Goal: Check status: Check status

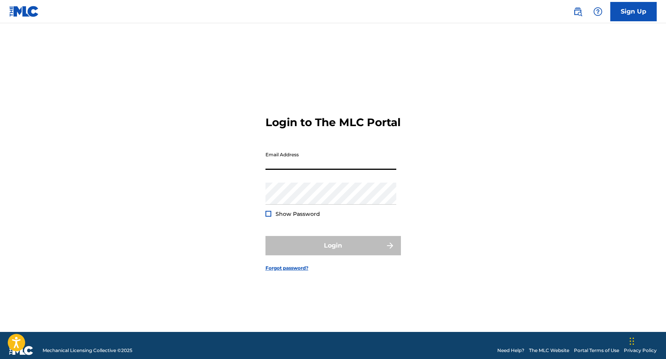
click at [308, 169] on input "Email Address" at bounding box center [330, 159] width 131 height 22
type input "[EMAIL_ADDRESS][DOMAIN_NAME]"
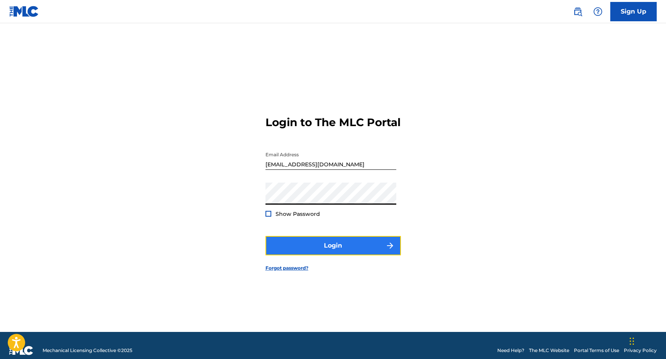
click at [310, 246] on button "Login" at bounding box center [332, 245] width 135 height 19
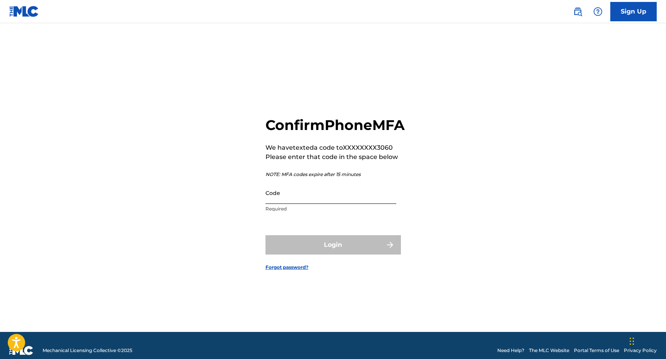
click at [333, 201] on input "Code" at bounding box center [330, 193] width 131 height 22
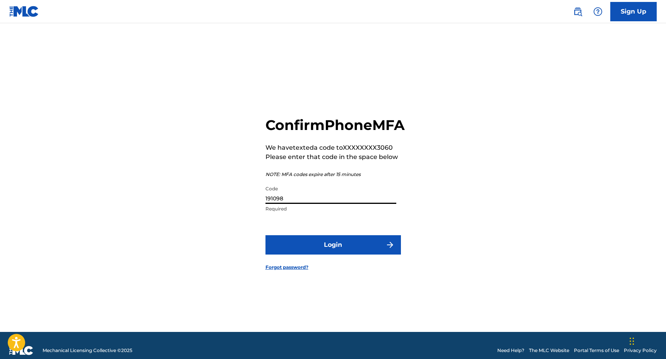
type input "191098"
click at [265, 235] on button "Login" at bounding box center [332, 244] width 135 height 19
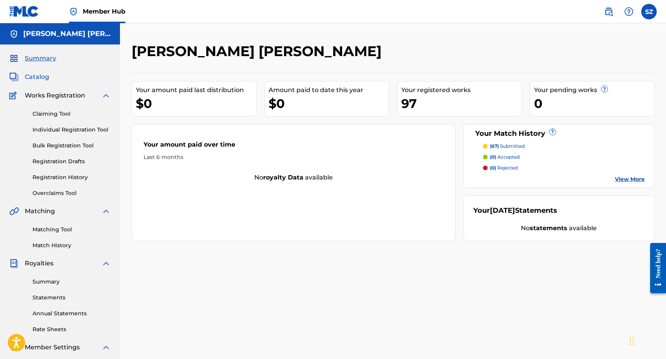
click at [35, 77] on span "Catalog" at bounding box center [37, 76] width 24 height 9
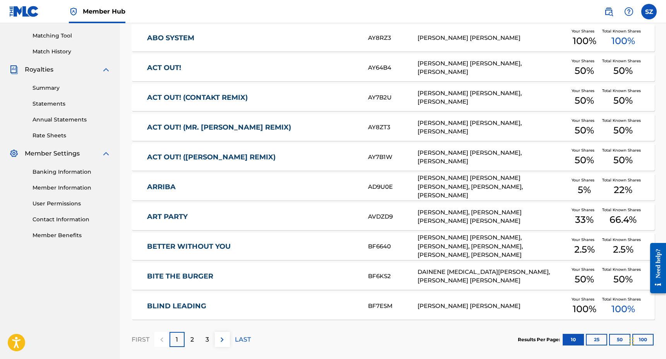
scroll to position [231, 0]
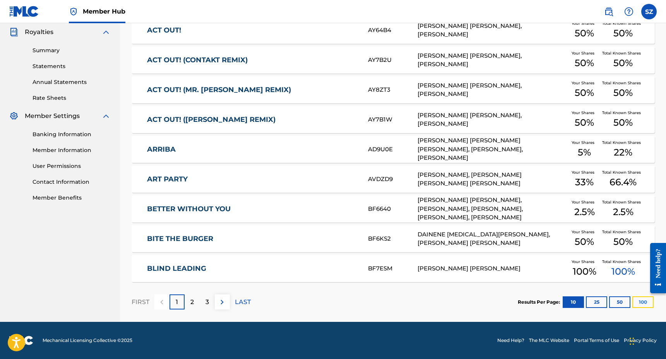
click at [639, 302] on button "100" at bounding box center [642, 302] width 21 height 12
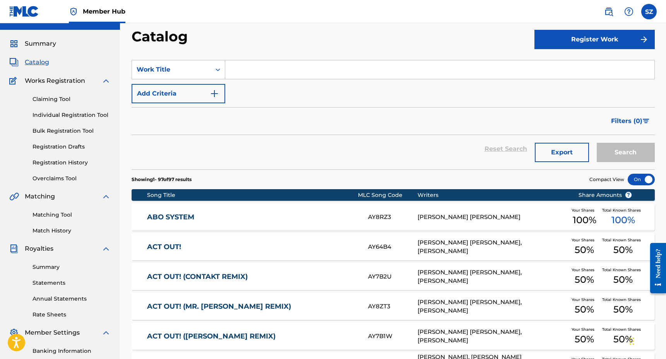
scroll to position [0, 0]
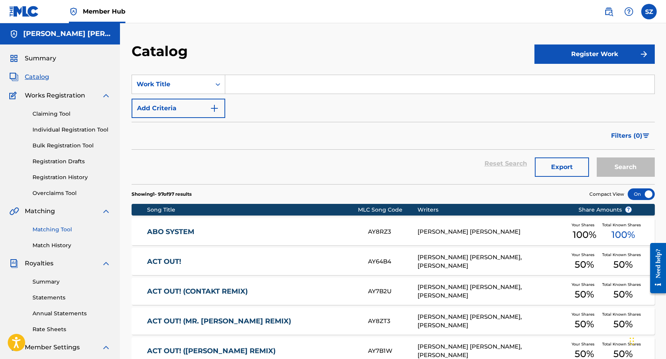
click at [45, 229] on link "Matching Tool" at bounding box center [71, 230] width 78 height 8
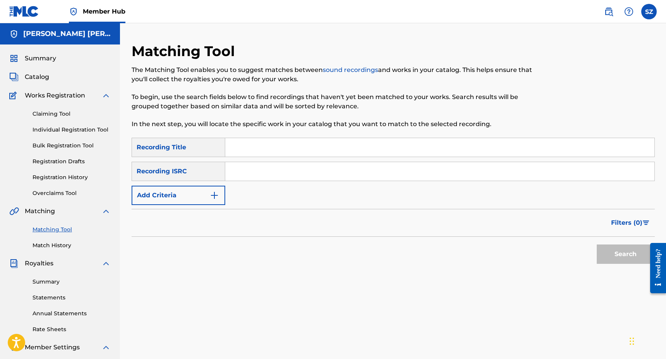
click at [272, 147] on input "Search Form" at bounding box center [439, 147] width 429 height 19
type input "bubble up"
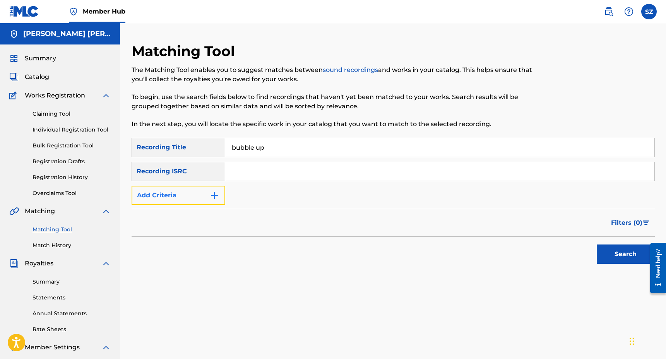
click at [210, 193] on img "Search Form" at bounding box center [214, 195] width 9 height 9
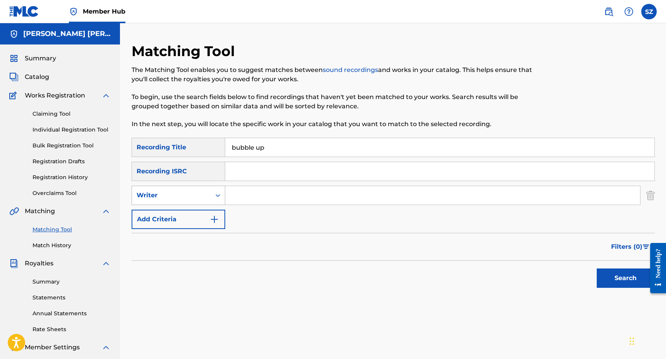
click at [217, 196] on icon "Search Form" at bounding box center [218, 195] width 8 height 8
click at [196, 212] on div "Recording Artist" at bounding box center [178, 214] width 93 height 19
click at [232, 202] on input "Search Form" at bounding box center [432, 195] width 415 height 19
type input "shiftee"
click at [596, 268] on button "Search" at bounding box center [625, 277] width 58 height 19
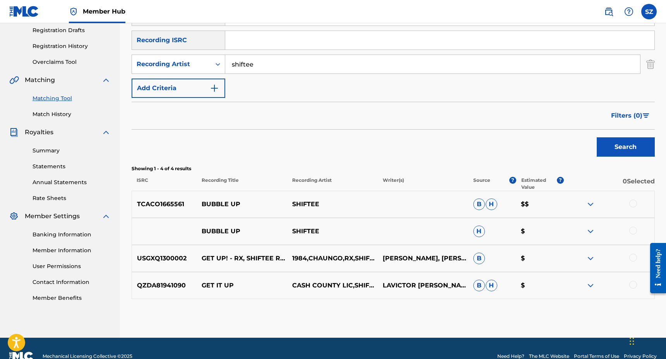
scroll to position [147, 0]
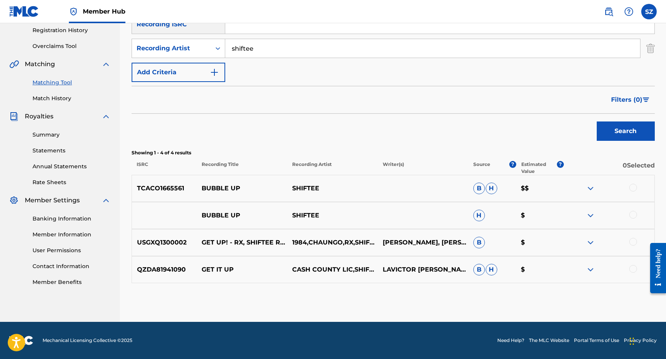
click at [632, 187] on div at bounding box center [633, 188] width 8 height 8
click at [634, 212] on div at bounding box center [633, 215] width 8 height 8
click at [533, 291] on button "Match 2 Groups" at bounding box center [543, 295] width 85 height 19
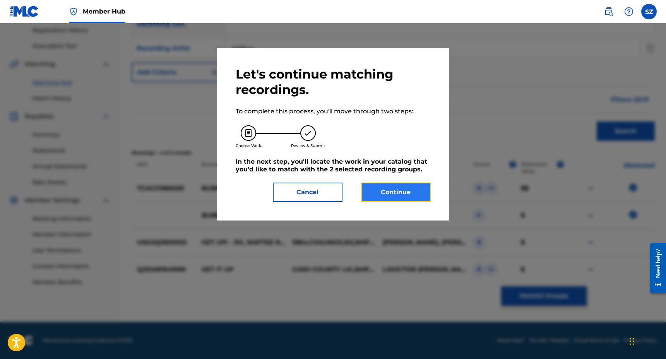
click at [405, 190] on button "Continue" at bounding box center [396, 192] width 70 height 19
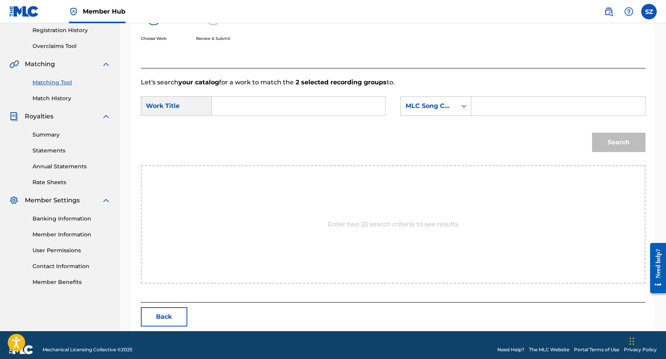
click at [254, 106] on input "Search Form" at bounding box center [298, 106] width 160 height 19
type input "bubble up"
click at [234, 126] on strong "bubble" at bounding box center [236, 123] width 23 height 7
click at [439, 111] on div "MLC Song Code" at bounding box center [429, 106] width 56 height 15
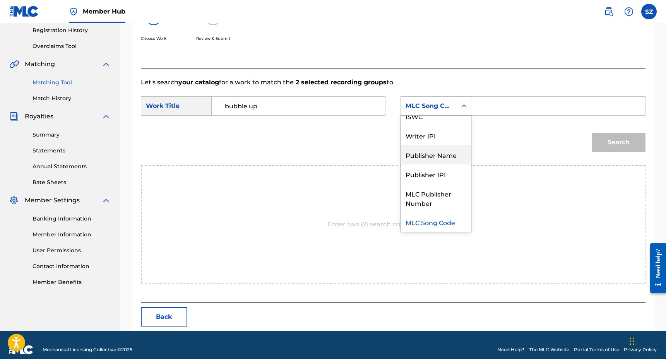
scroll to position [0, 0]
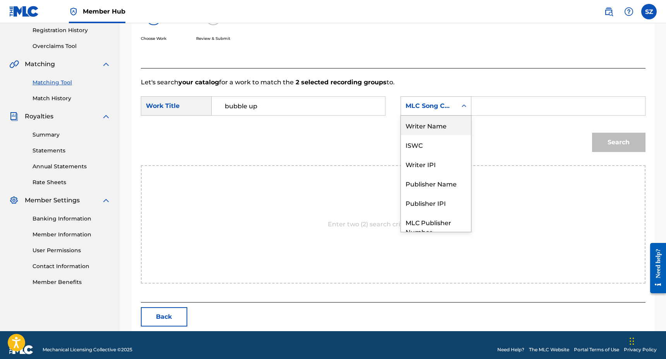
click at [448, 126] on div "Writer Name" at bounding box center [436, 125] width 70 height 19
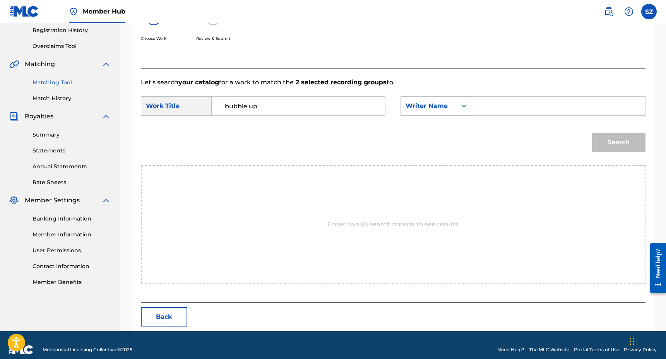
click at [479, 111] on input "Search Form" at bounding box center [558, 106] width 160 height 19
type input "[PERSON_NAME]"
click at [592, 133] on button "Search" at bounding box center [618, 142] width 53 height 19
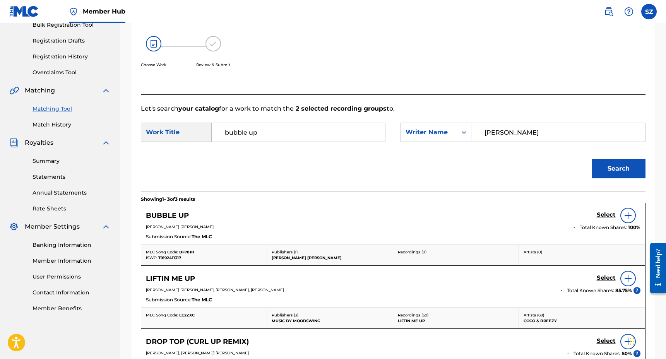
scroll to position [147, 0]
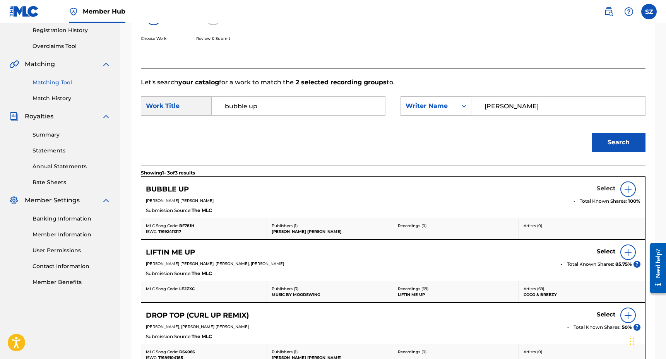
click at [609, 188] on h5 "Select" at bounding box center [605, 188] width 19 height 7
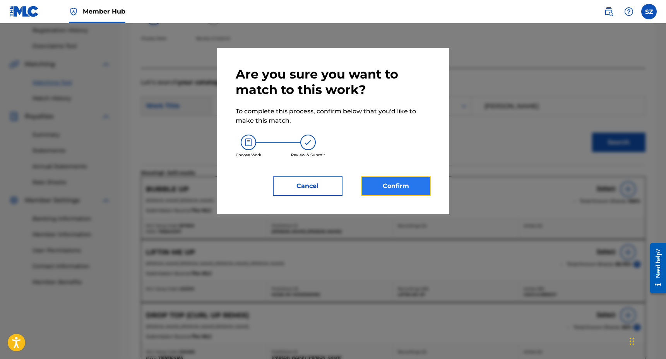
click at [385, 182] on button "Confirm" at bounding box center [396, 185] width 70 height 19
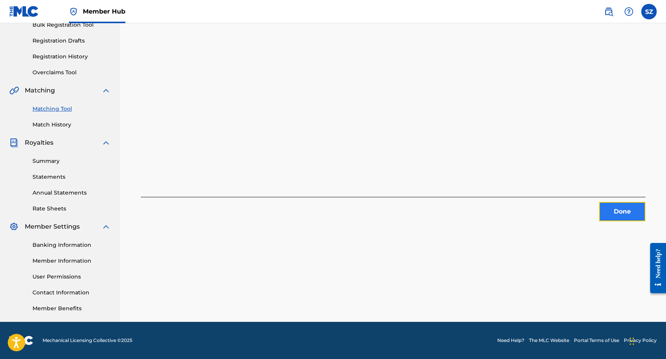
click at [615, 208] on button "Done" at bounding box center [622, 211] width 46 height 19
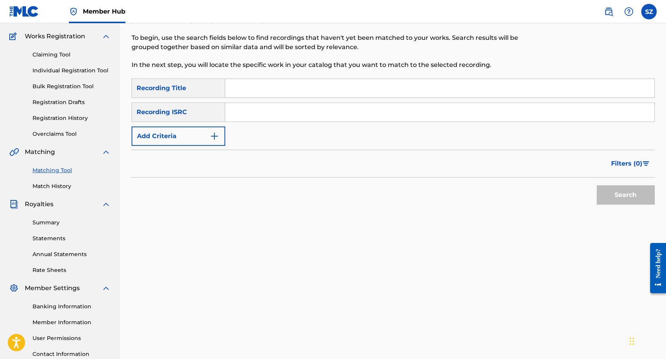
scroll to position [0, 0]
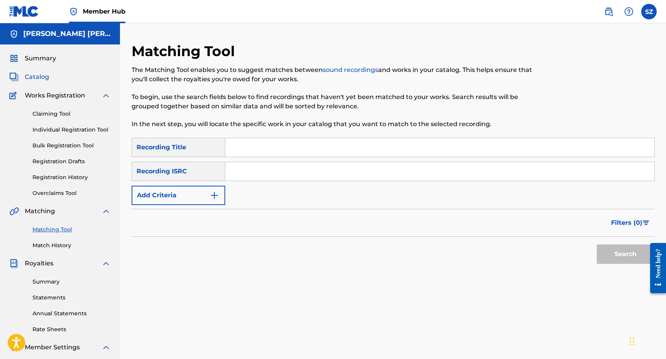
click at [39, 79] on span "Catalog" at bounding box center [37, 76] width 24 height 9
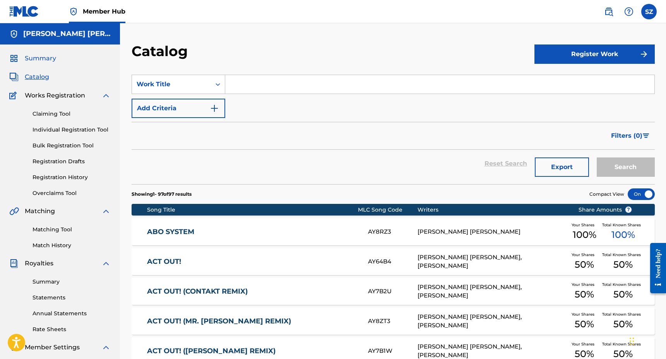
click at [45, 61] on span "Summary" at bounding box center [40, 58] width 31 height 9
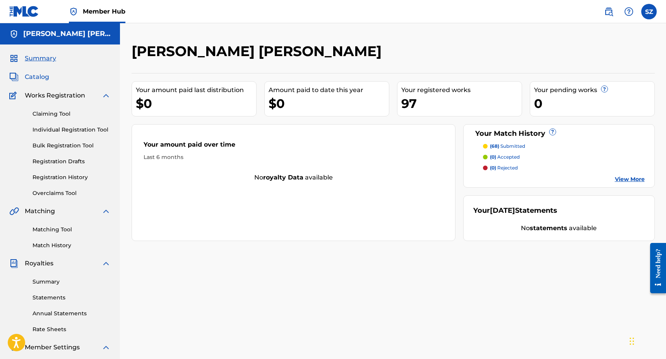
click at [38, 76] on span "Catalog" at bounding box center [37, 76] width 24 height 9
click at [632, 180] on link "View More" at bounding box center [630, 179] width 30 height 8
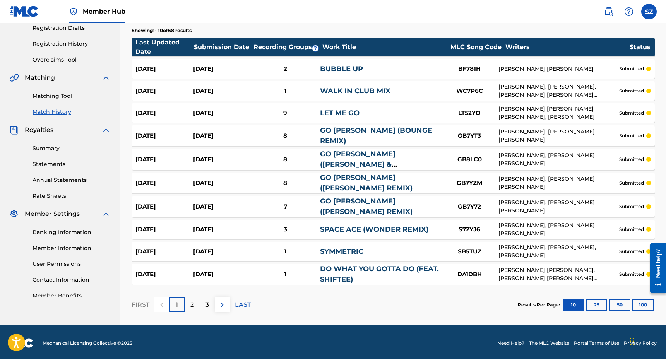
scroll to position [135, 0]
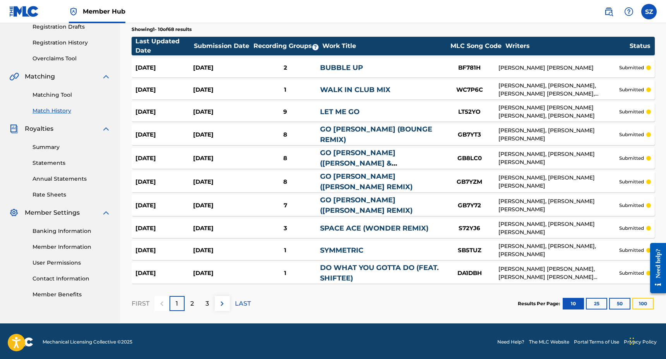
click at [643, 303] on button "100" at bounding box center [642, 304] width 21 height 12
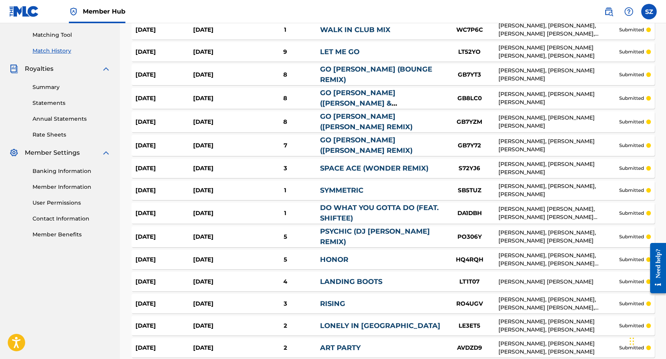
scroll to position [0, 0]
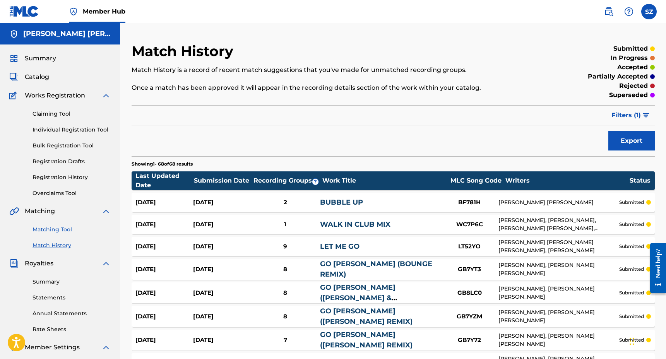
click at [60, 231] on link "Matching Tool" at bounding box center [71, 230] width 78 height 8
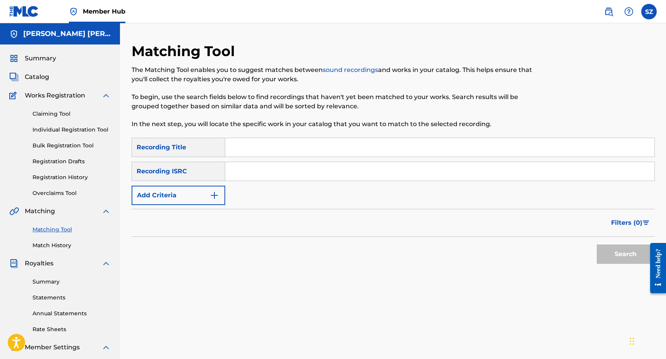
click at [241, 146] on input "Search Form" at bounding box center [439, 147] width 429 height 19
type input "dope girls"
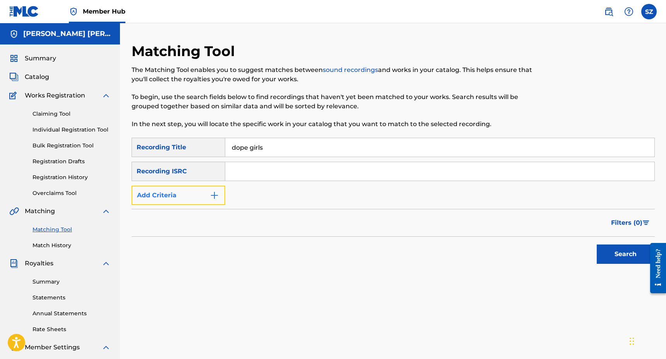
click at [184, 194] on button "Add Criteria" at bounding box center [179, 195] width 94 height 19
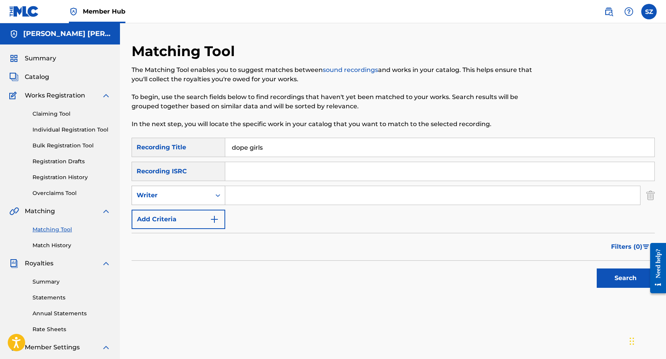
click at [177, 200] on div "Writer" at bounding box center [171, 195] width 79 height 15
click at [176, 212] on div "Recording Artist" at bounding box center [178, 214] width 93 height 19
click at [241, 193] on input "Search Form" at bounding box center [432, 195] width 415 height 19
click at [596, 268] on button "Search" at bounding box center [625, 277] width 58 height 19
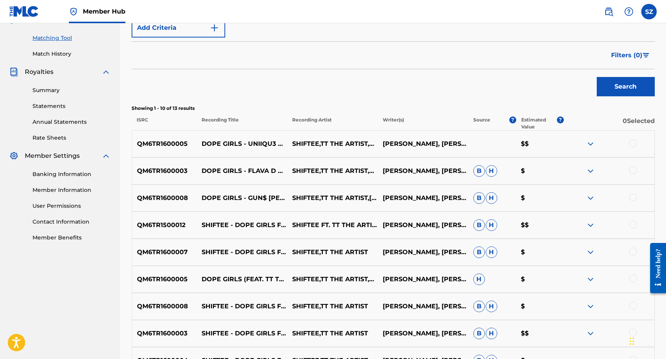
scroll to position [196, 0]
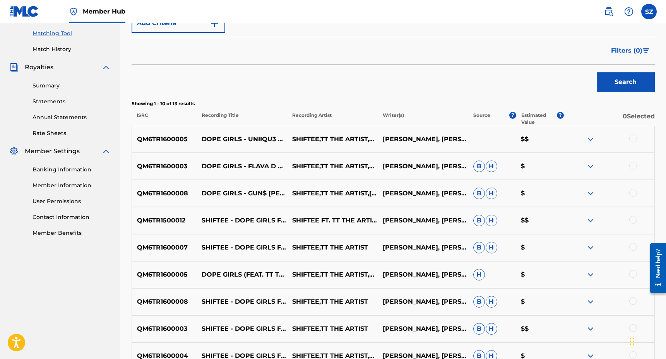
click at [635, 219] on div at bounding box center [633, 220] width 8 height 8
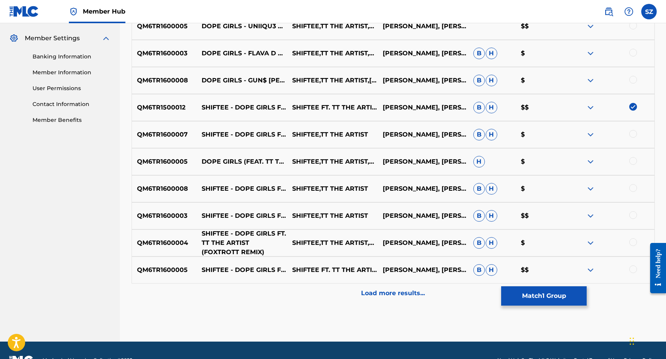
scroll to position [315, 0]
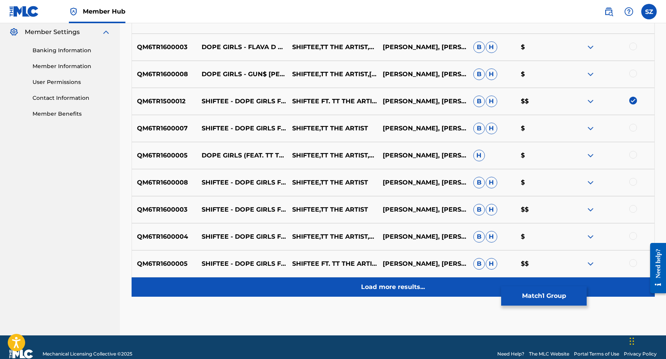
click at [411, 291] on p "Load more results..." at bounding box center [393, 286] width 64 height 9
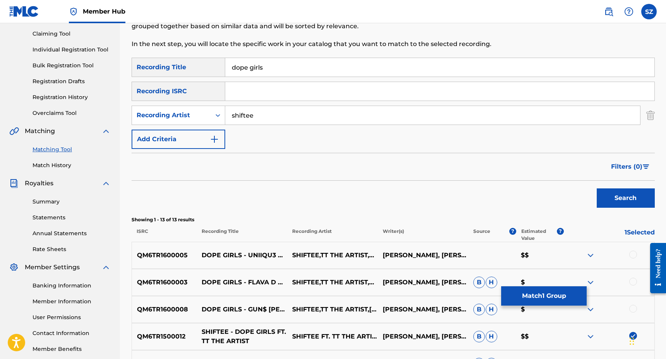
scroll to position [0, 0]
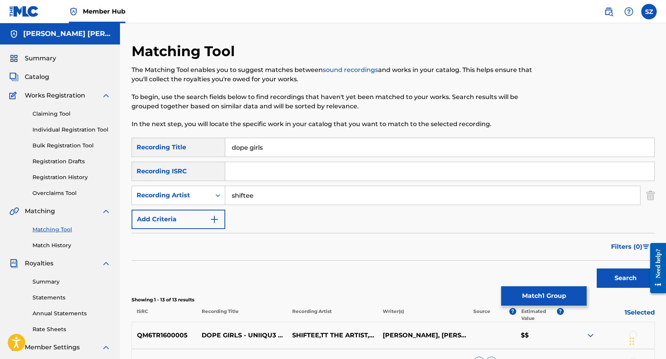
drag, startPoint x: 260, startPoint y: 194, endPoint x: 225, endPoint y: 193, distance: 34.8
click at [225, 193] on input "shiftee" at bounding box center [432, 195] width 415 height 19
type input "tt the artist"
click at [596, 268] on button "Search" at bounding box center [625, 277] width 58 height 19
drag, startPoint x: 274, startPoint y: 198, endPoint x: 221, endPoint y: 196, distance: 53.4
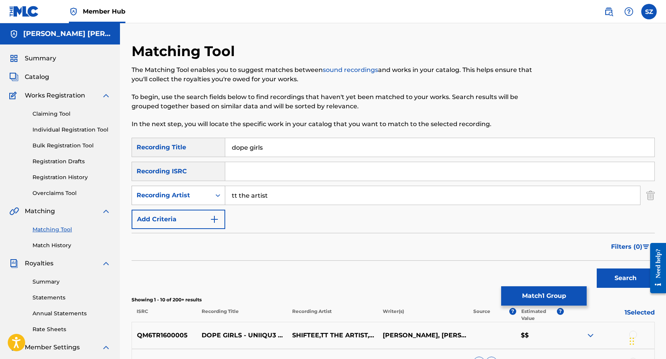
click at [221, 196] on div "SearchWithCriteriadbe48fa9-1865-4319-9fd7-c36900f5723b Recording Artist tt the …" at bounding box center [393, 195] width 523 height 19
click at [207, 198] on div "Recording Artist" at bounding box center [171, 195] width 79 height 15
click at [195, 215] on div "Writer" at bounding box center [178, 214] width 93 height 19
click at [267, 199] on input "Search Form" at bounding box center [432, 195] width 415 height 19
type input "[PERSON_NAME]"
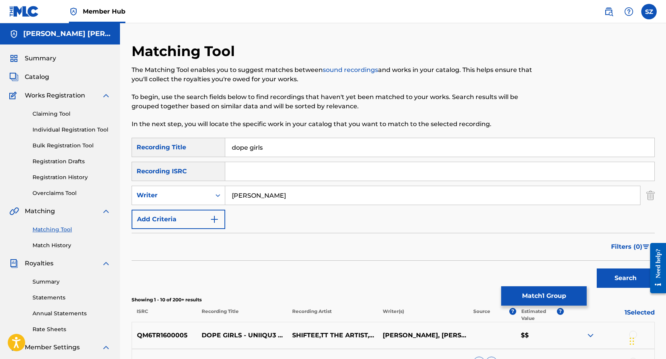
click at [596, 268] on button "Search" at bounding box center [625, 277] width 58 height 19
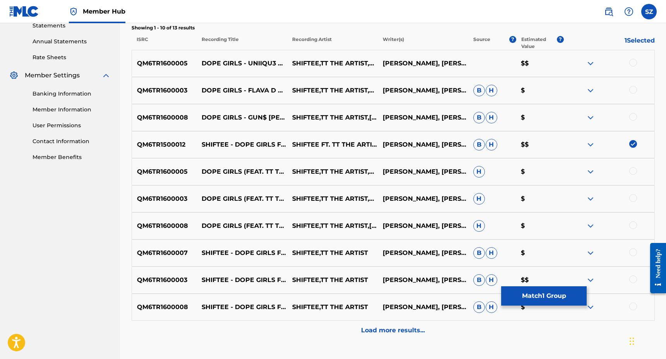
scroll to position [279, 0]
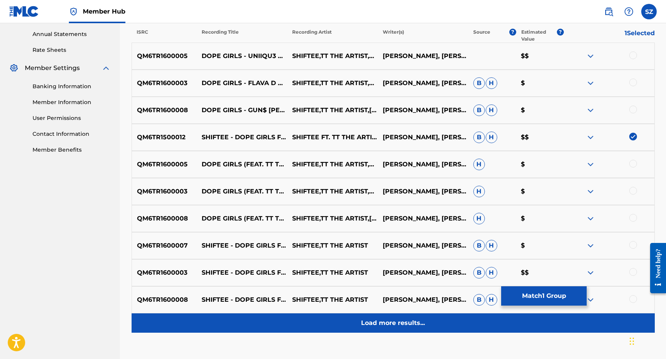
click at [398, 318] on div "Load more results..." at bounding box center [393, 322] width 523 height 19
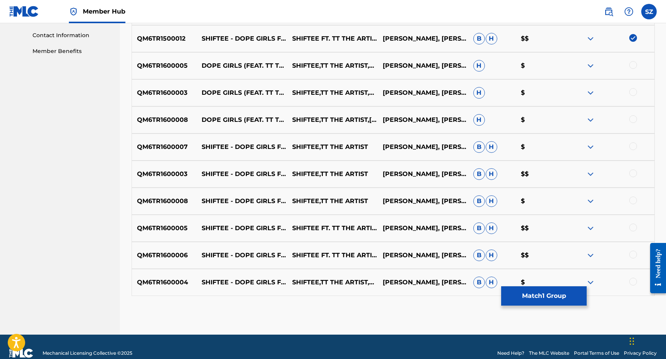
scroll to position [391, 0]
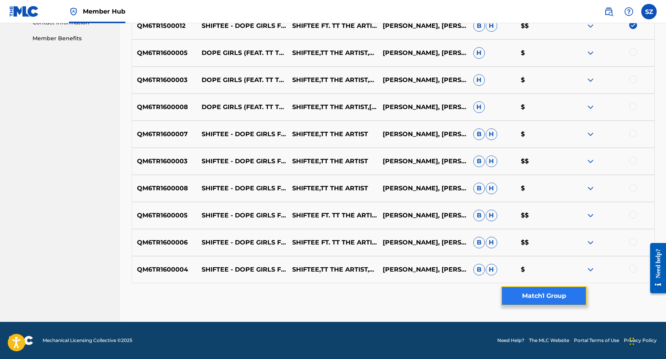
click at [548, 297] on button "Match 1 Group" at bounding box center [543, 295] width 85 height 19
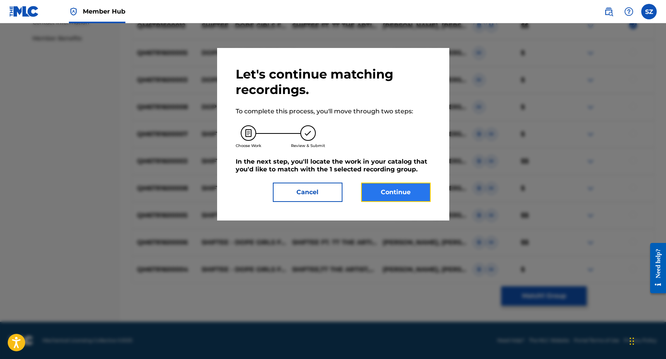
click at [413, 193] on button "Continue" at bounding box center [396, 192] width 70 height 19
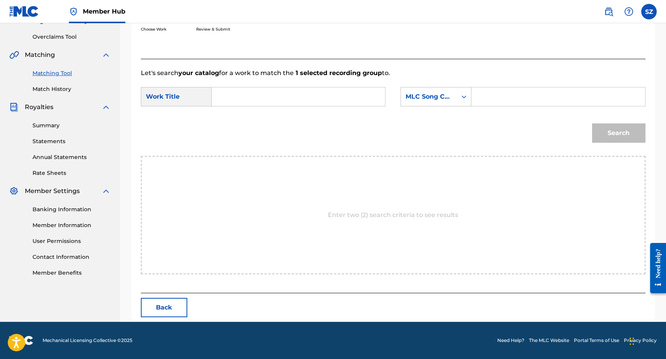
scroll to position [156, 0]
click at [299, 92] on input "Search Form" at bounding box center [298, 96] width 160 height 19
type input "dope girls"
click at [444, 97] on div "MLC Song Code" at bounding box center [428, 96] width 47 height 9
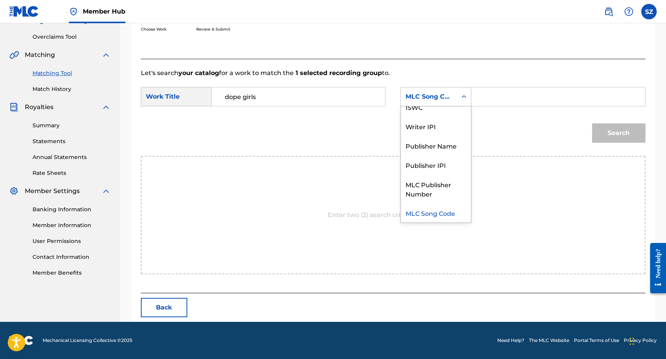
scroll to position [0, 0]
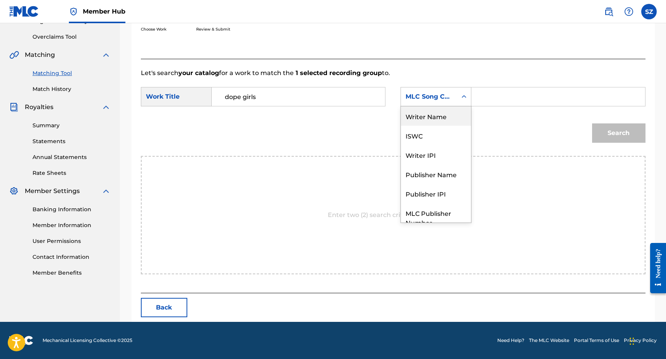
click at [449, 115] on div "Writer Name" at bounding box center [436, 115] width 70 height 19
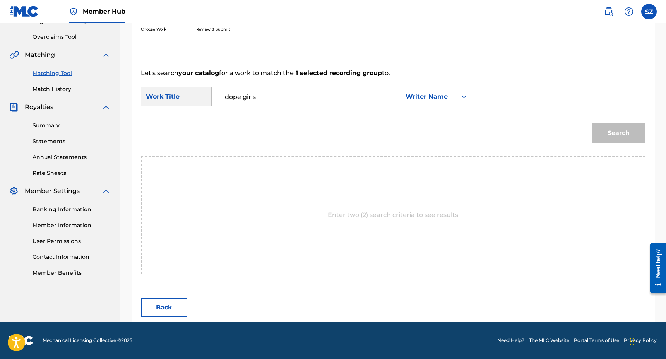
click at [485, 102] on input "Search Form" at bounding box center [558, 96] width 160 height 19
type input "[PERSON_NAME]"
click at [592, 123] on button "Search" at bounding box center [618, 132] width 53 height 19
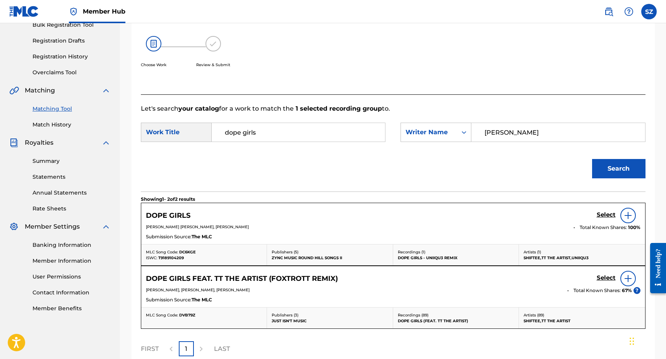
scroll to position [156, 0]
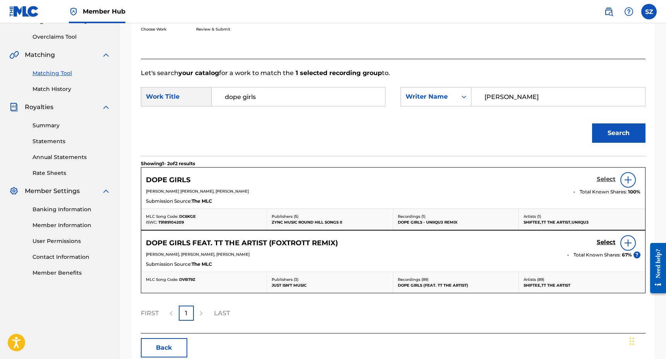
click at [603, 177] on h5 "Select" at bounding box center [605, 179] width 19 height 7
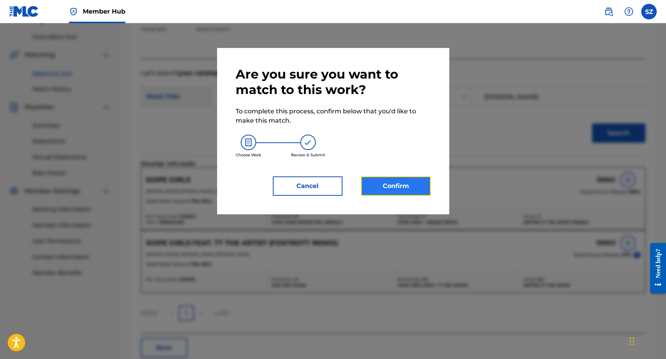
click at [401, 191] on button "Confirm" at bounding box center [396, 185] width 70 height 19
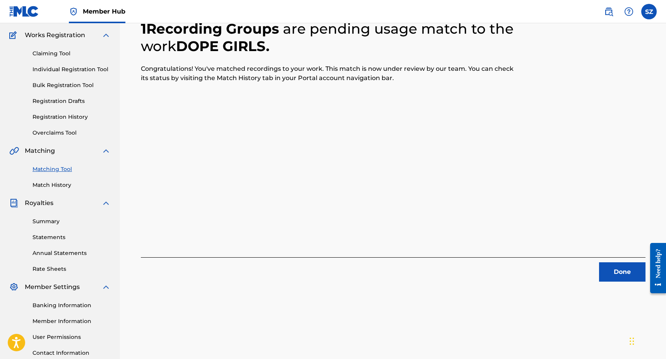
scroll to position [65, 0]
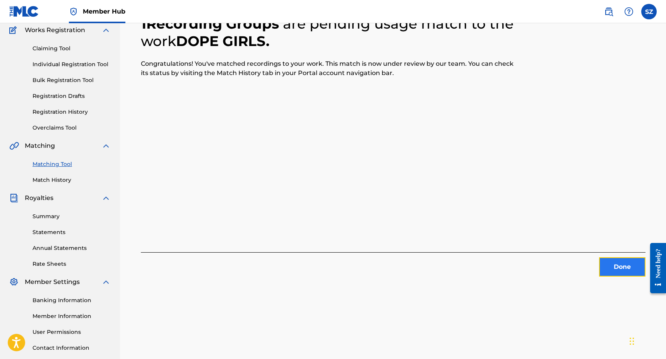
click at [617, 267] on button "Done" at bounding box center [622, 266] width 46 height 19
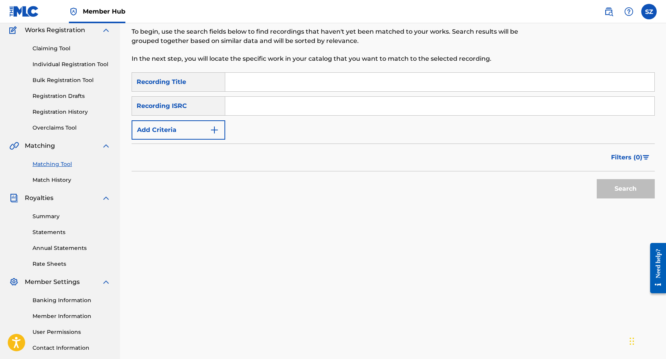
click at [274, 83] on input "Search Form" at bounding box center [439, 82] width 429 height 19
type input "d"
type input "fall back"
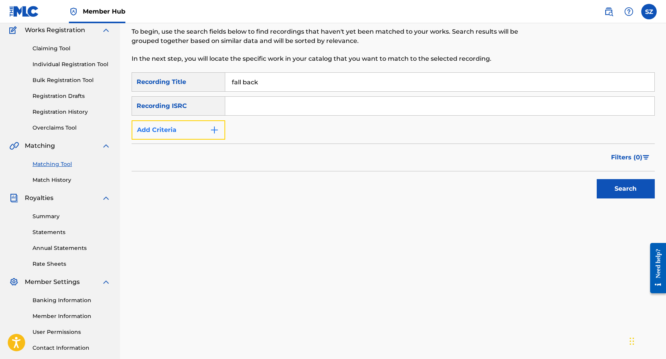
click at [212, 124] on button "Add Criteria" at bounding box center [179, 129] width 94 height 19
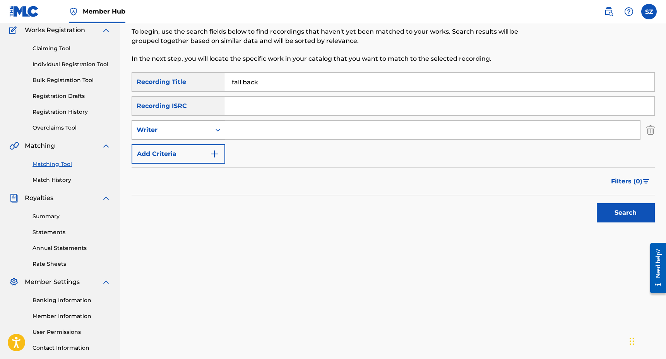
click at [201, 126] on div "Writer" at bounding box center [172, 129] width 70 height 9
click at [186, 145] on div "Recording Artist" at bounding box center [178, 149] width 93 height 19
click at [240, 131] on input "Search Form" at bounding box center [432, 130] width 415 height 19
click at [596, 203] on button "Search" at bounding box center [625, 212] width 58 height 19
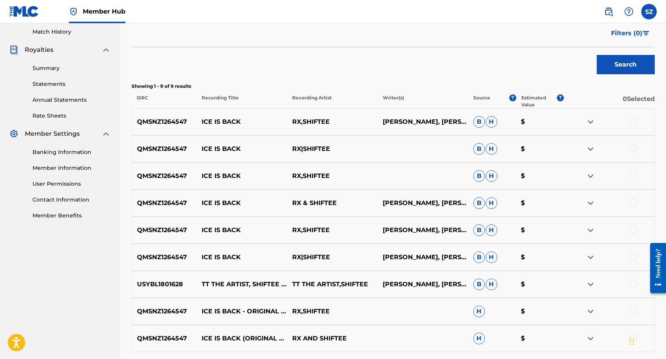
scroll to position [214, 0]
click at [633, 285] on div at bounding box center [633, 283] width 8 height 8
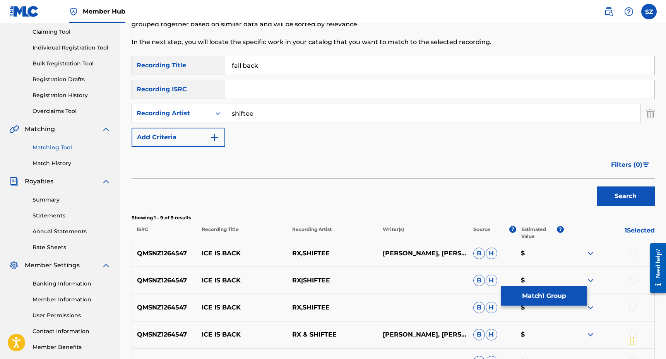
scroll to position [2, 0]
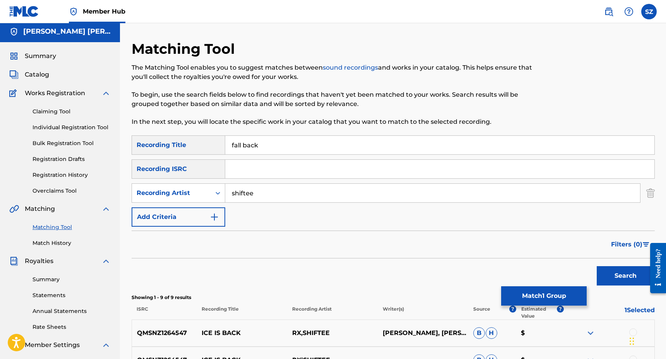
drag, startPoint x: 265, startPoint y: 196, endPoint x: 227, endPoint y: 191, distance: 37.9
click at [227, 191] on input "shiftee" at bounding box center [432, 193] width 415 height 19
type input "tt the artist"
click at [596, 266] on button "Search" at bounding box center [625, 275] width 58 height 19
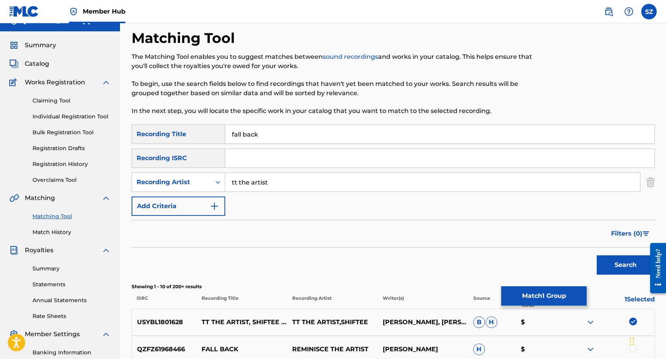
scroll to position [0, 0]
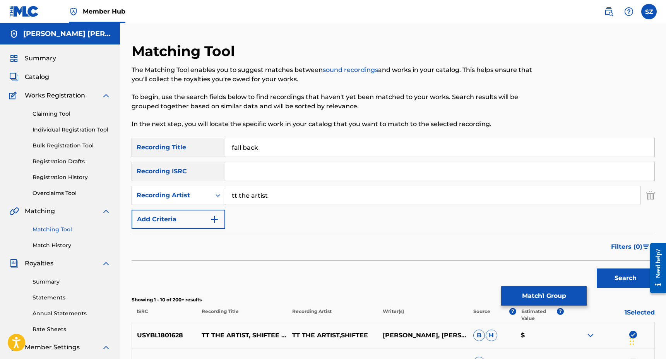
click at [243, 147] on input "fall back" at bounding box center [439, 147] width 429 height 19
type input "fallback"
click at [596, 268] on button "Search" at bounding box center [625, 277] width 58 height 19
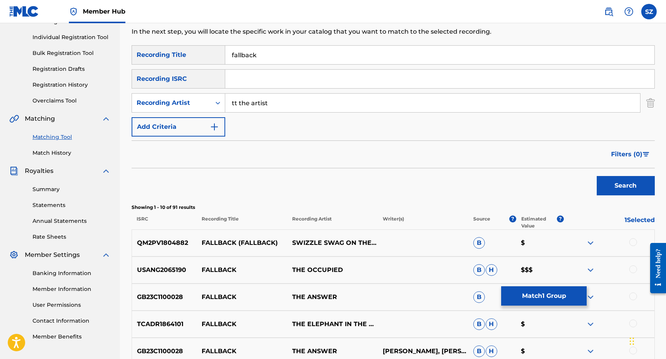
scroll to position [88, 0]
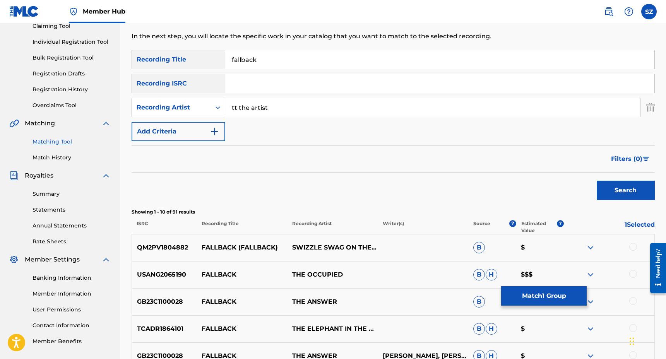
drag, startPoint x: 294, startPoint y: 111, endPoint x: 217, endPoint y: 103, distance: 77.0
click at [217, 103] on div "SearchWithCriteriaeb6985ce-da4b-41b8-b12a-b5df9f6589ca Recording Artist tt the …" at bounding box center [393, 107] width 523 height 19
type input "shiftee"
click at [596, 181] on button "Search" at bounding box center [625, 190] width 58 height 19
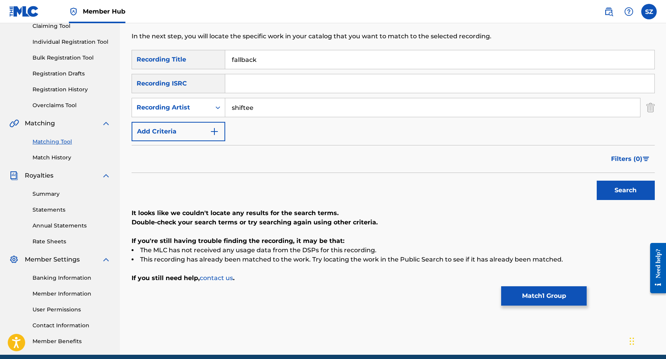
click at [241, 60] on input "fallback" at bounding box center [439, 59] width 429 height 19
type input "fall back"
click at [193, 107] on div "Recording Artist" at bounding box center [172, 107] width 70 height 9
click at [181, 129] on div "Writer" at bounding box center [178, 126] width 93 height 19
click at [247, 111] on input "Search Form" at bounding box center [432, 107] width 415 height 19
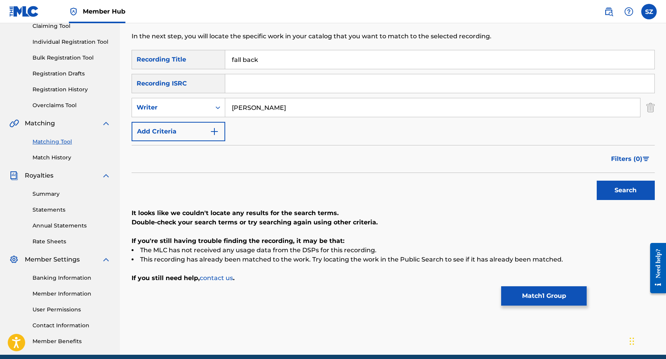
type input "[PERSON_NAME]"
click at [596, 181] on button "Search" at bounding box center [625, 190] width 58 height 19
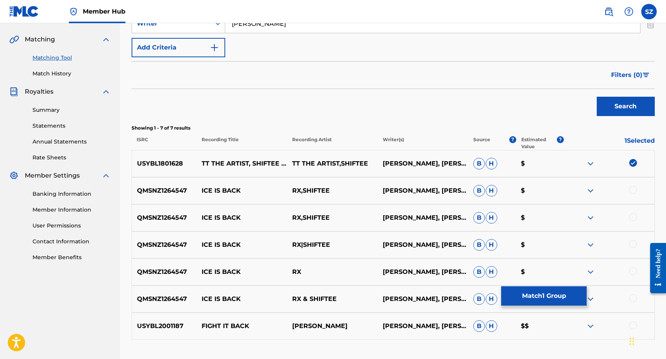
scroll to position [228, 0]
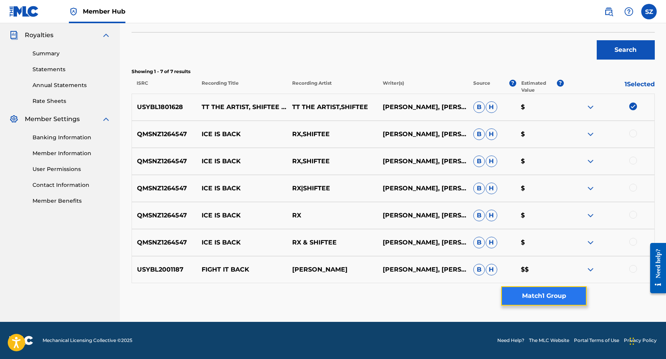
click at [538, 295] on button "Match 1 Group" at bounding box center [543, 295] width 85 height 19
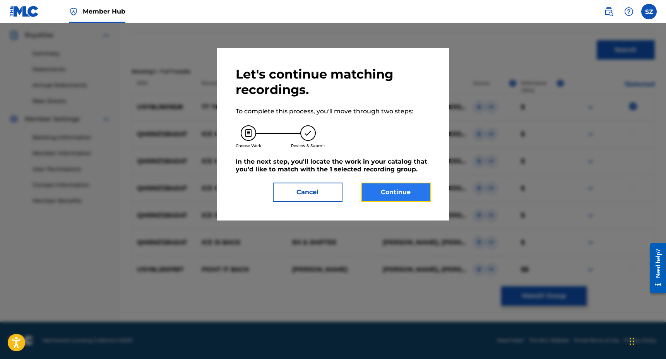
click at [420, 191] on button "Continue" at bounding box center [396, 192] width 70 height 19
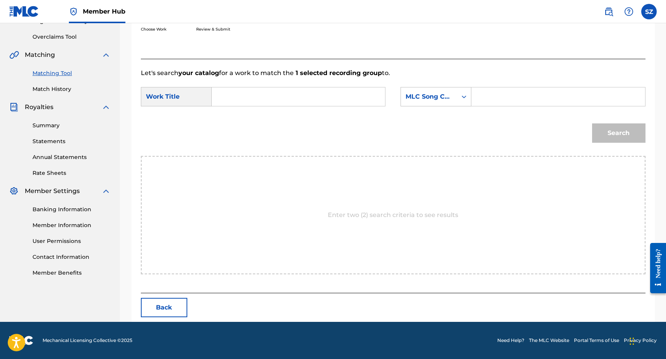
scroll to position [156, 0]
click at [265, 97] on input "Search Form" at bounding box center [298, 96] width 160 height 19
type input "fall back"
click at [430, 92] on div "MLC Song Code" at bounding box center [428, 96] width 47 height 9
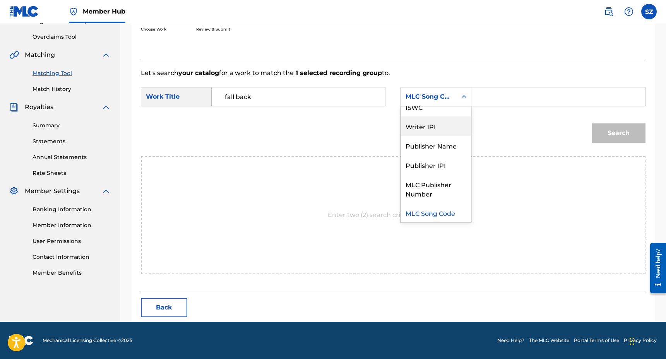
scroll to position [0, 0]
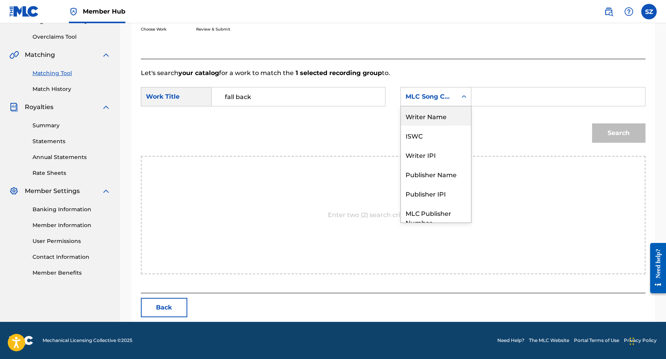
click at [445, 116] on div "Writer Name" at bounding box center [436, 115] width 70 height 19
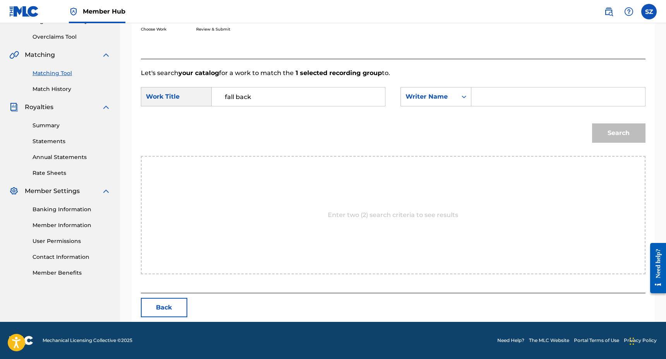
click at [479, 97] on input "Search Form" at bounding box center [558, 96] width 160 height 19
type input "[PERSON_NAME]"
click at [592, 123] on button "Search" at bounding box center [618, 132] width 53 height 19
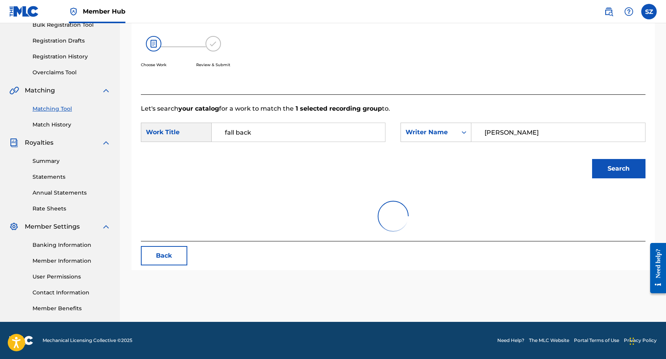
scroll to position [156, 0]
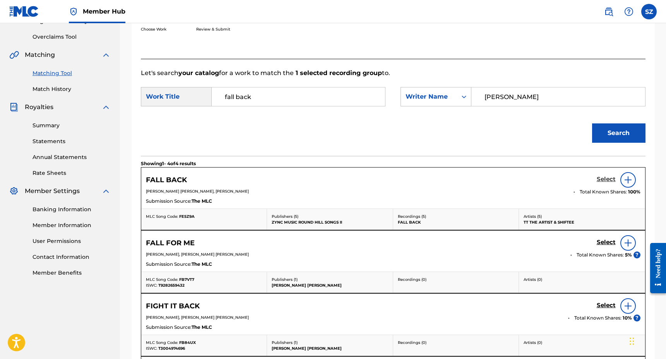
click at [608, 179] on h5 "Select" at bounding box center [605, 179] width 19 height 7
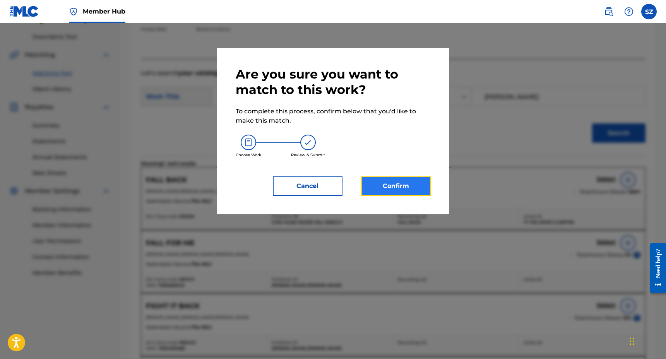
click at [384, 191] on button "Confirm" at bounding box center [396, 185] width 70 height 19
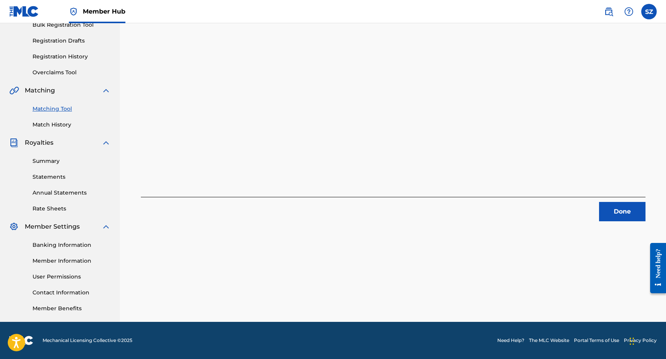
scroll to position [0, 0]
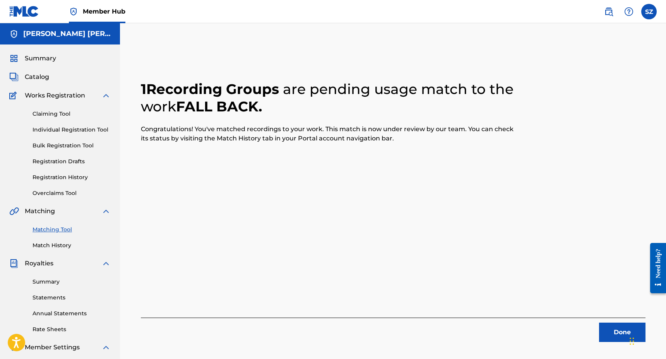
click at [55, 229] on link "Matching Tool" at bounding box center [71, 230] width 78 height 8
click at [607, 327] on button "Done" at bounding box center [622, 332] width 46 height 19
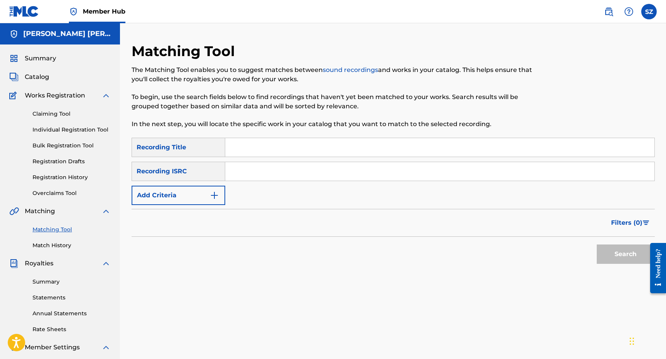
click at [297, 149] on input "Search Form" at bounding box center [439, 147] width 429 height 19
type input "just say (dj [PERSON_NAME] remix)"
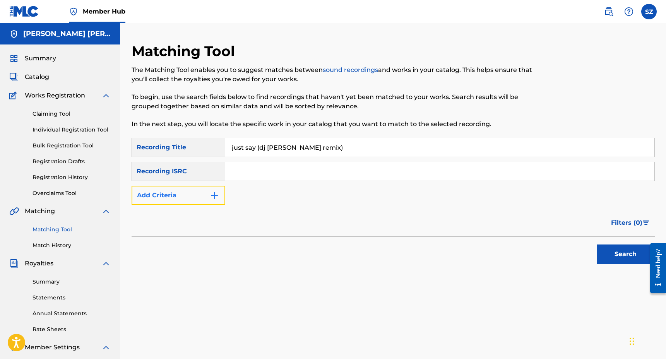
click at [205, 196] on button "Add Criteria" at bounding box center [179, 195] width 94 height 19
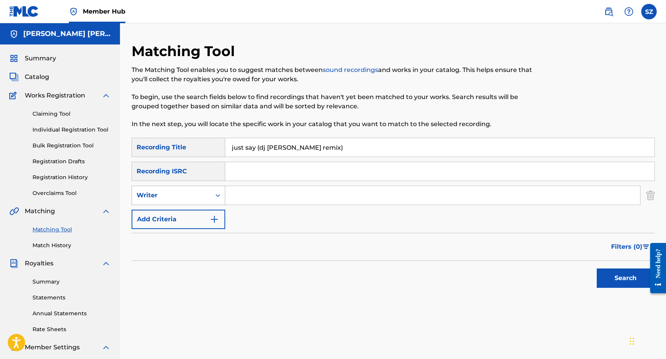
click at [191, 196] on div "Writer" at bounding box center [172, 195] width 70 height 9
click at [185, 211] on div "Recording Artist" at bounding box center [178, 214] width 93 height 19
click at [234, 197] on input "Search Form" at bounding box center [432, 195] width 415 height 19
type input "coco & breezy"
click at [596, 268] on button "Search" at bounding box center [625, 277] width 58 height 19
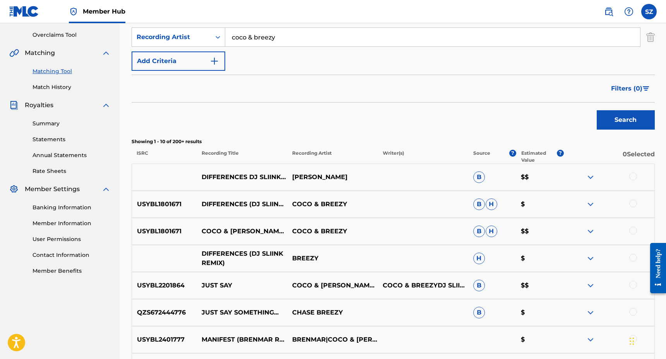
scroll to position [202, 0]
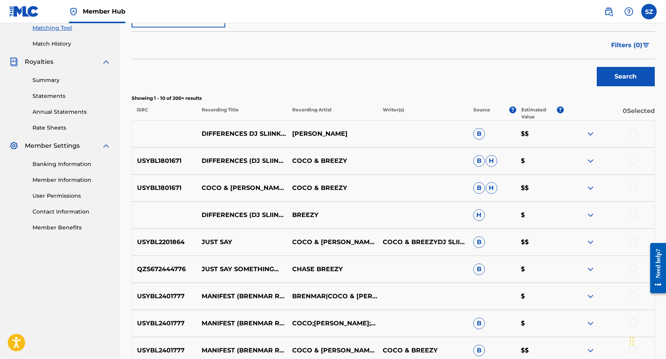
click at [633, 240] on div at bounding box center [633, 242] width 8 height 8
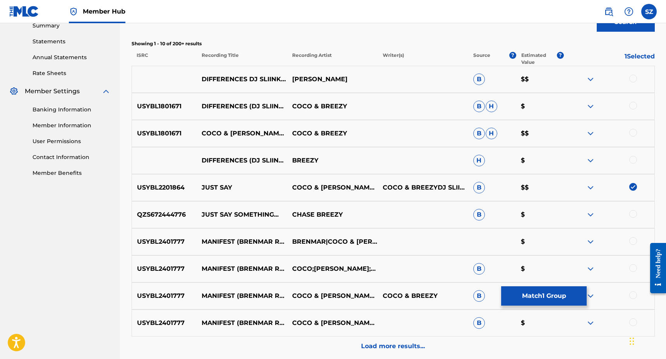
scroll to position [285, 0]
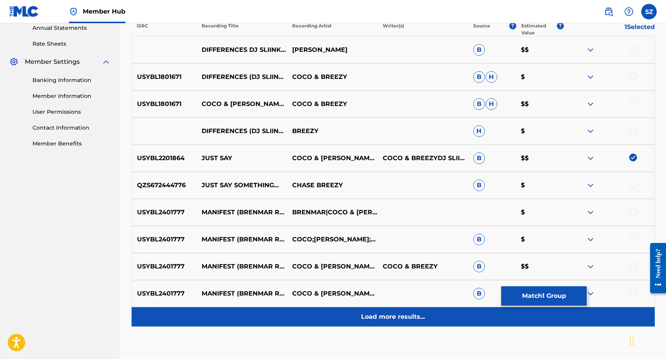
click at [403, 317] on p "Load more results..." at bounding box center [393, 316] width 64 height 9
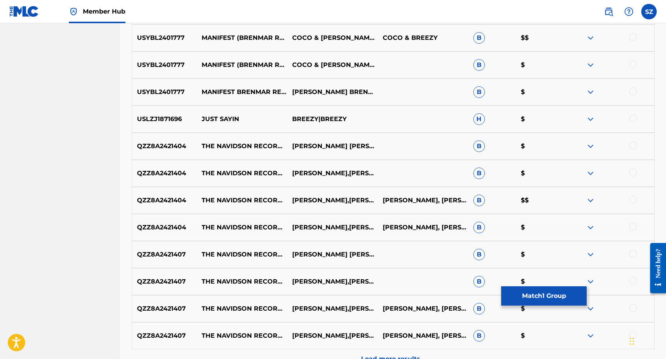
scroll to position [600, 0]
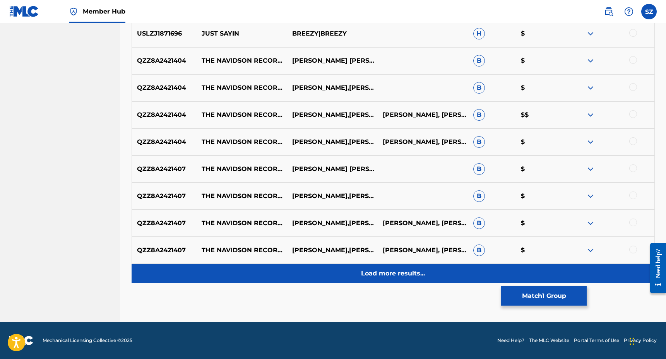
click at [384, 273] on p "Load more results..." at bounding box center [393, 273] width 64 height 9
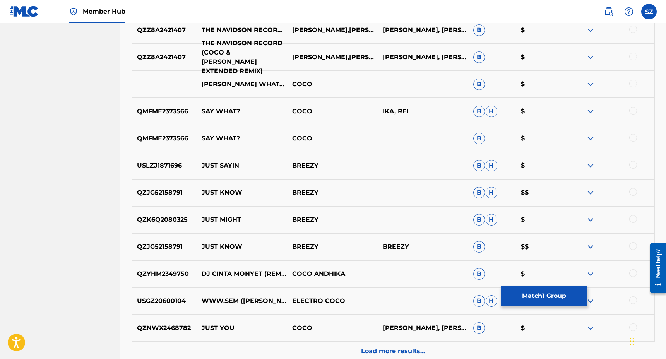
scroll to position [870, 0]
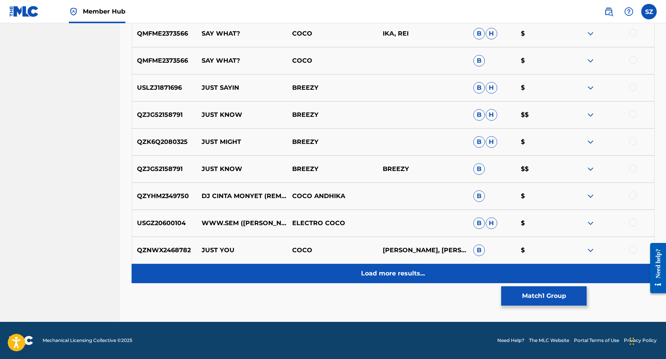
click at [374, 270] on p "Load more results..." at bounding box center [393, 273] width 64 height 9
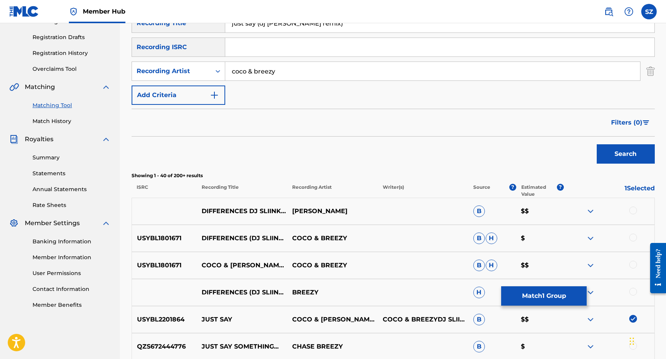
scroll to position [0, 0]
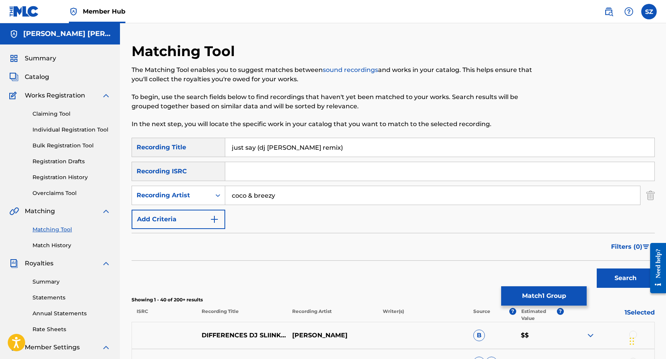
drag, startPoint x: 314, startPoint y: 147, endPoint x: 259, endPoint y: 146, distance: 54.5
click at [259, 146] on input "just say (dj [PERSON_NAME] remix)" at bounding box center [439, 147] width 429 height 19
type input "just say (sliink)"
drag, startPoint x: 282, startPoint y: 195, endPoint x: 232, endPoint y: 195, distance: 50.7
click at [232, 195] on input "coco & breezy" at bounding box center [432, 195] width 415 height 19
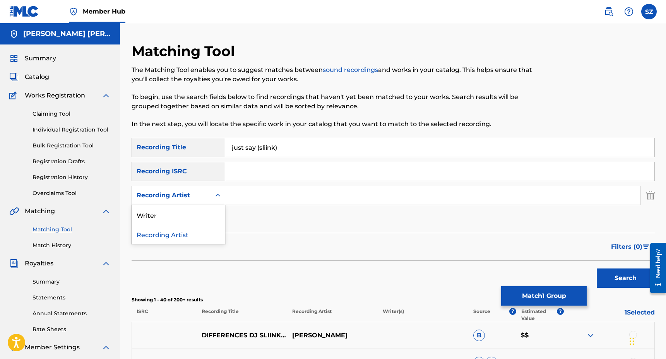
click at [202, 195] on div "Recording Artist" at bounding box center [172, 195] width 70 height 9
click at [195, 215] on div "Writer" at bounding box center [178, 214] width 93 height 19
click at [241, 197] on input "Search Form" at bounding box center [432, 195] width 415 height 19
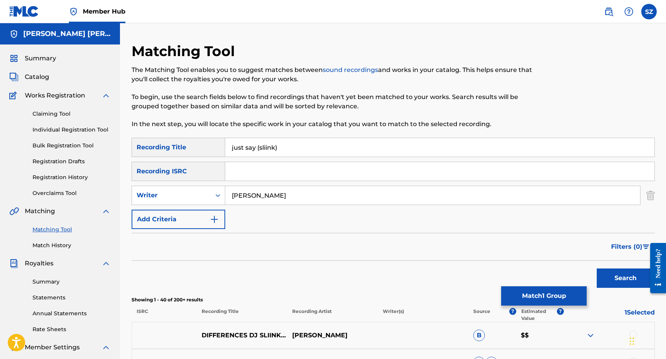
type input "[PERSON_NAME]"
click at [596, 268] on button "Search" at bounding box center [625, 277] width 58 height 19
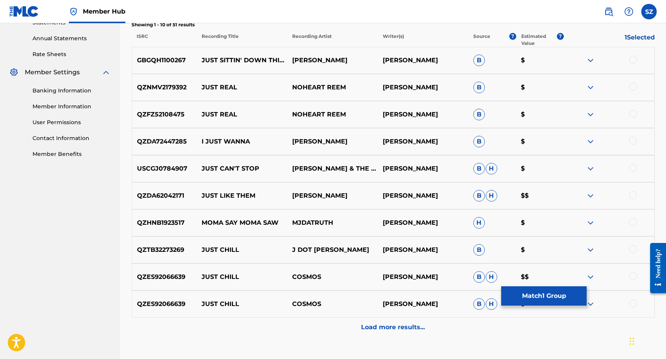
scroll to position [329, 0]
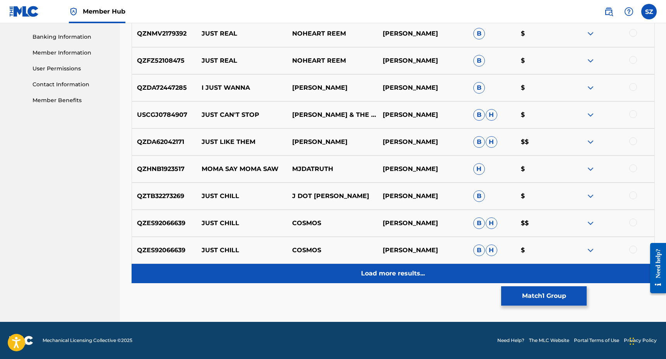
click at [400, 270] on p "Load more results..." at bounding box center [393, 273] width 64 height 9
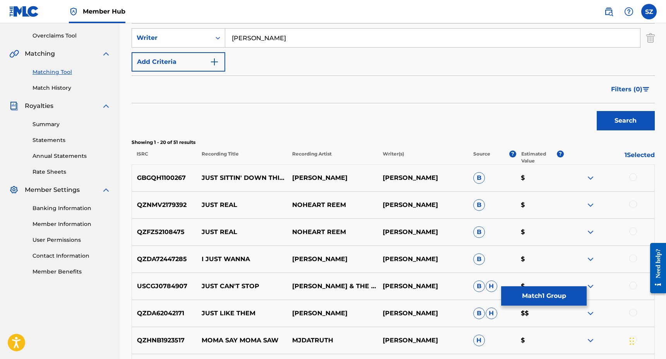
scroll to position [0, 0]
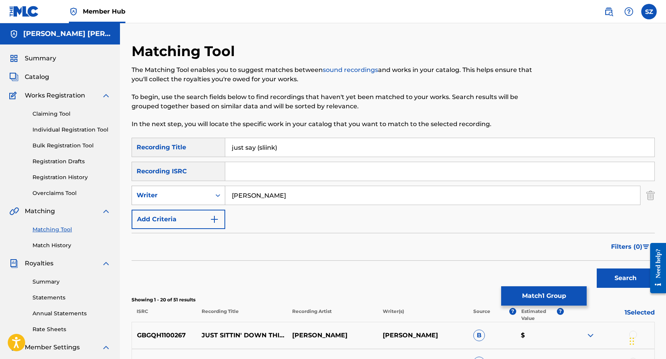
click at [202, 194] on div "Writer" at bounding box center [172, 195] width 70 height 9
click at [183, 212] on div "Recording Artist" at bounding box center [178, 214] width 93 height 19
click at [249, 191] on input "Search Form" at bounding box center [432, 195] width 415 height 19
type input "z"
click at [596, 268] on button "Search" at bounding box center [625, 277] width 58 height 19
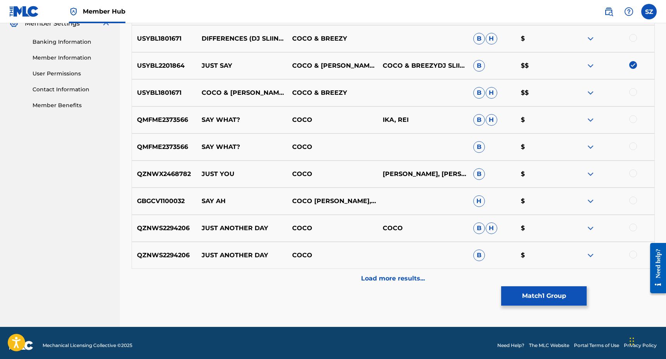
scroll to position [329, 0]
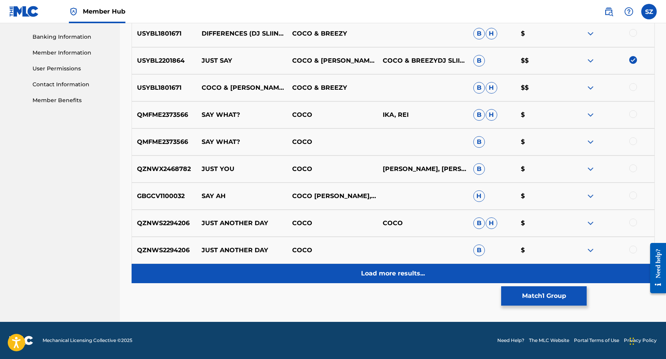
click at [374, 267] on div "Load more results..." at bounding box center [393, 273] width 523 height 19
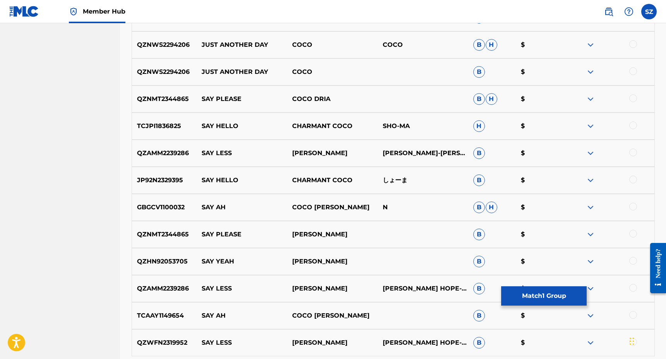
scroll to position [0, 0]
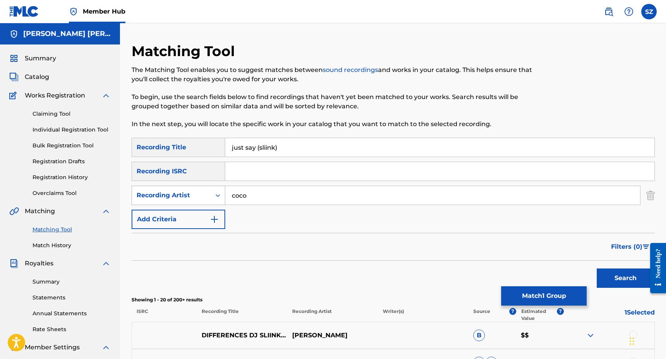
drag, startPoint x: 260, startPoint y: 197, endPoint x: 223, endPoint y: 196, distance: 36.8
click at [223, 196] on div "SearchWithCriteria1c005ffe-27c7-468f-8b4f-487d3d5389e1 Recording Artist coco" at bounding box center [393, 195] width 523 height 19
type input "tara"
click at [596, 268] on button "Search" at bounding box center [625, 277] width 58 height 19
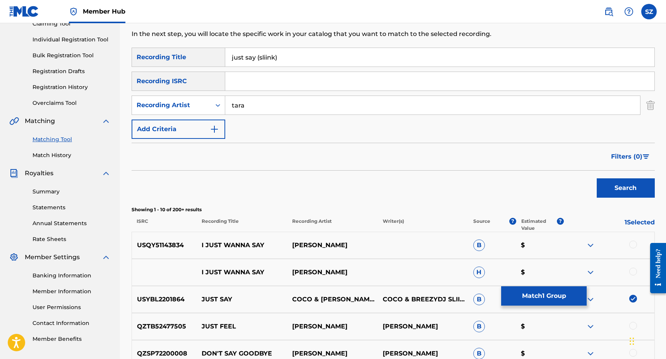
scroll to position [94, 0]
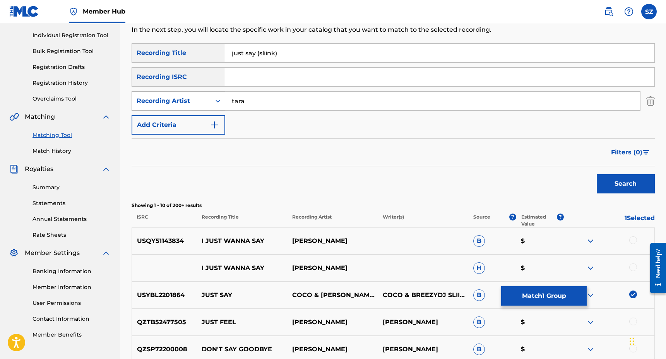
drag, startPoint x: 249, startPoint y: 105, endPoint x: 222, endPoint y: 99, distance: 27.3
click at [222, 99] on div "SearchWithCriteria1c005ffe-27c7-468f-8b4f-487d3d5389e1 Recording Artist [PERSON…" at bounding box center [393, 100] width 523 height 19
click at [249, 83] on input "Search Form" at bounding box center [439, 77] width 429 height 19
paste input "USYBL2201864"
type input "USYBL2201864"
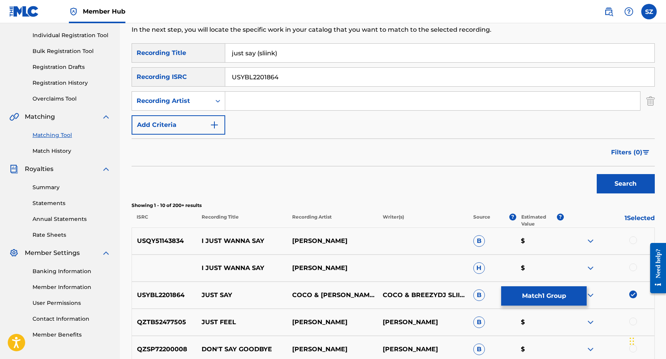
drag, startPoint x: 289, startPoint y: 55, endPoint x: 213, endPoint y: 53, distance: 75.4
click at [213, 53] on div "SearchWithCriteria95324a8c-2cb8-4225-b519-01218918093b Recording Title just say…" at bounding box center [393, 52] width 523 height 19
click at [614, 180] on button "Search" at bounding box center [625, 183] width 58 height 19
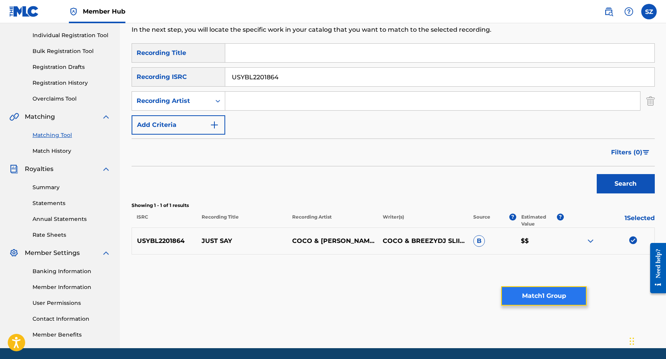
click at [535, 297] on button "Match 1 Group" at bounding box center [543, 295] width 85 height 19
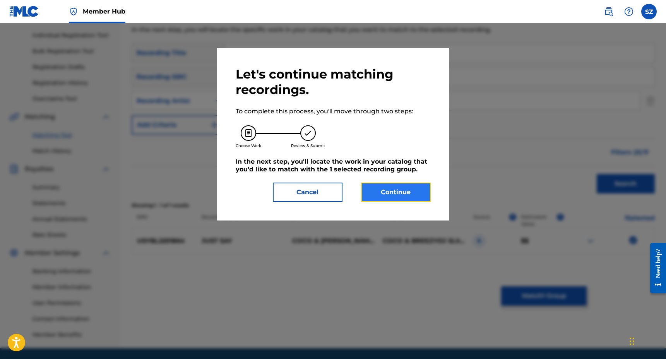
click at [411, 193] on button "Continue" at bounding box center [396, 192] width 70 height 19
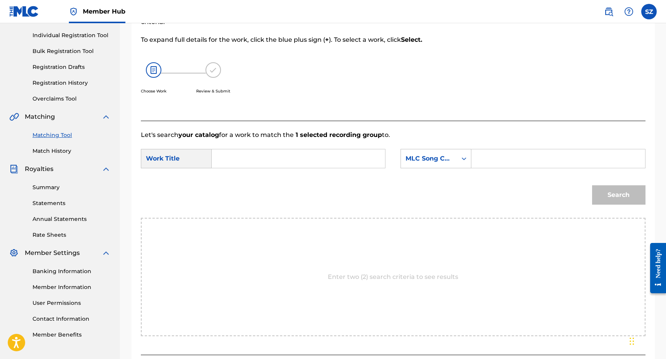
click at [298, 155] on input "Search Form" at bounding box center [298, 158] width 160 height 19
click at [239, 187] on span "(dj sliink remix)" at bounding box center [235, 194] width 20 height 26
type input "just say (dj [PERSON_NAME] remix)"
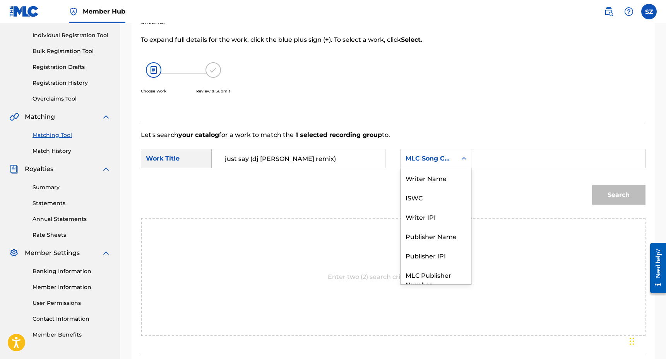
click at [453, 164] on div "MLC Song Code" at bounding box center [429, 158] width 56 height 15
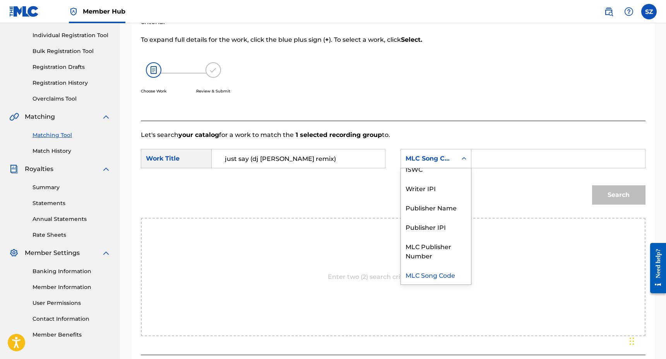
scroll to position [0, 0]
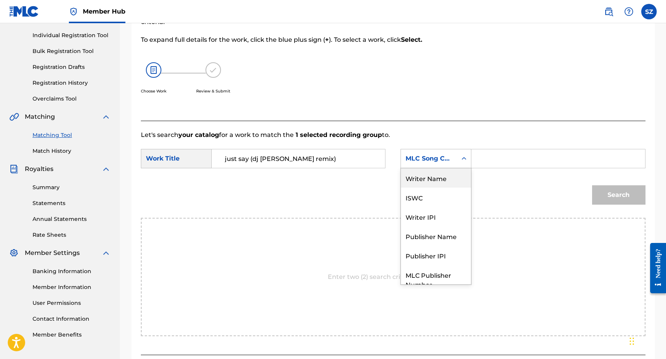
click at [448, 174] on div "Writer Name" at bounding box center [436, 177] width 70 height 19
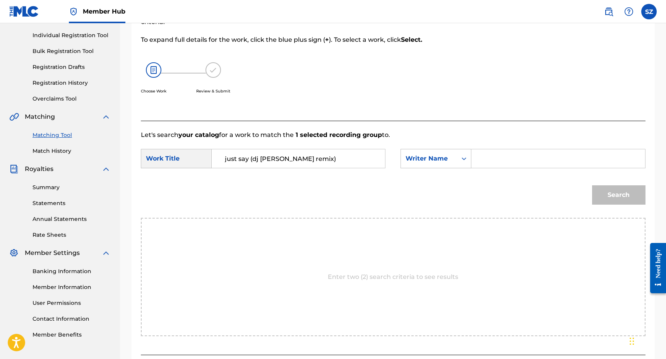
click at [487, 162] on input "Search Form" at bounding box center [558, 158] width 160 height 19
type input "[PERSON_NAME]"
click at [592, 185] on button "Search" at bounding box center [618, 194] width 53 height 19
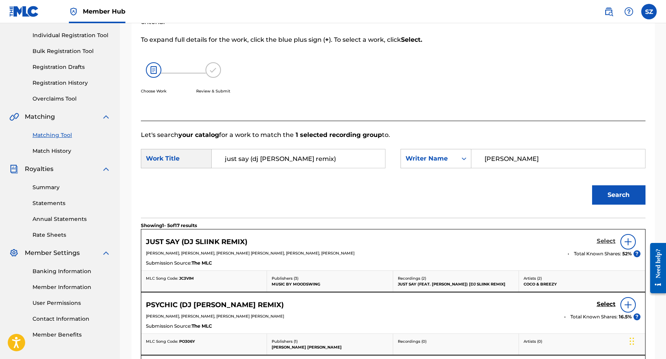
click at [608, 240] on h5 "Select" at bounding box center [605, 241] width 19 height 7
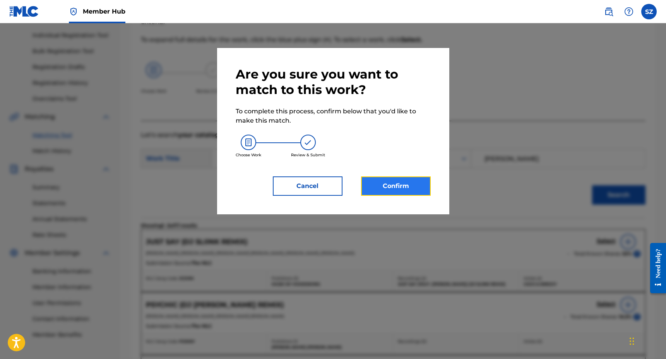
click at [410, 180] on button "Confirm" at bounding box center [396, 185] width 70 height 19
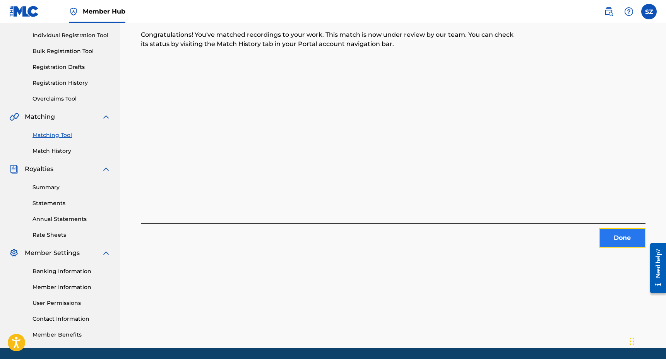
click at [613, 232] on button "Done" at bounding box center [622, 237] width 46 height 19
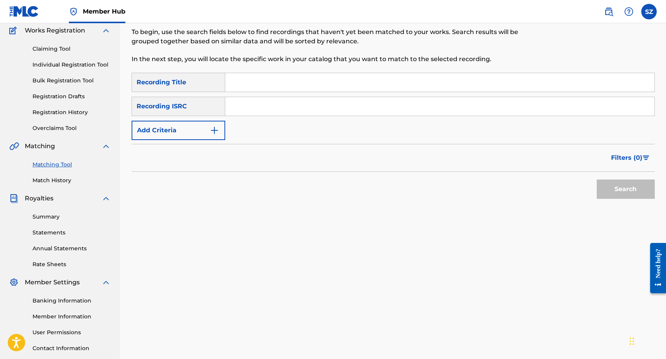
scroll to position [65, 0]
click at [258, 77] on input "Search Form" at bounding box center [439, 82] width 429 height 19
type input "yea yea yea"
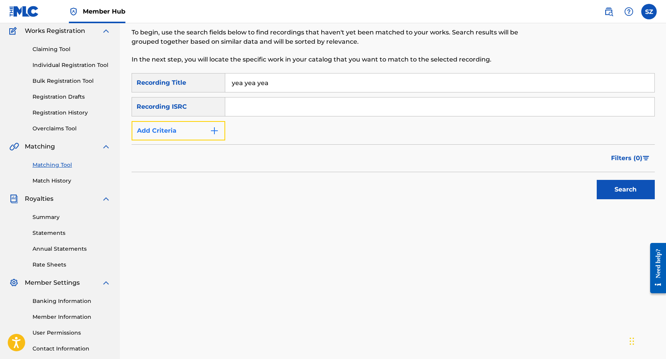
click at [199, 123] on button "Add Criteria" at bounding box center [179, 130] width 94 height 19
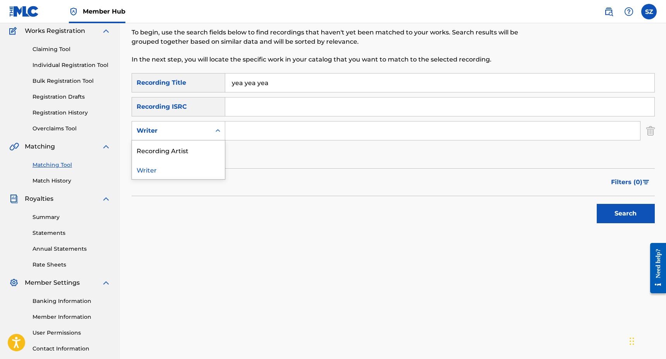
click at [197, 128] on div "Writer" at bounding box center [172, 130] width 70 height 9
click at [184, 147] on div "Recording Artist" at bounding box center [178, 149] width 93 height 19
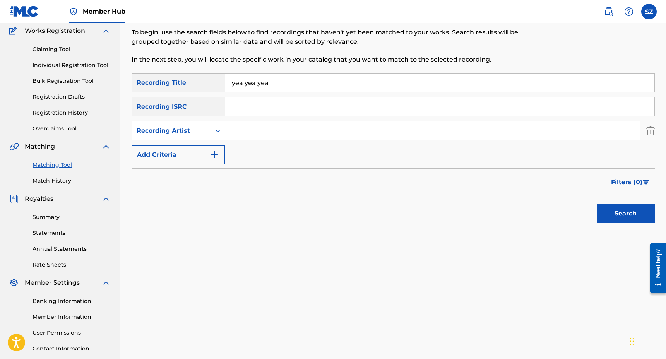
click at [256, 124] on input "Search Form" at bounding box center [432, 130] width 415 height 19
click at [596, 204] on button "Search" at bounding box center [625, 213] width 58 height 19
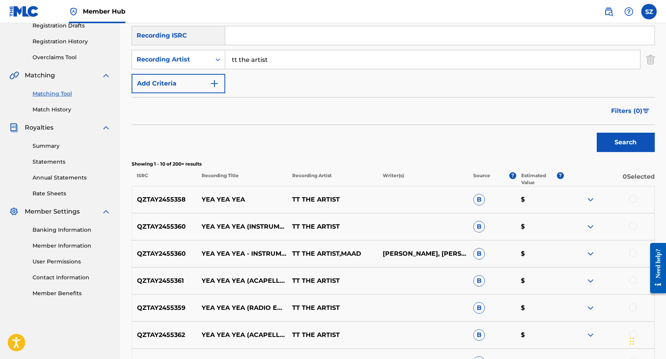
scroll to position [144, 0]
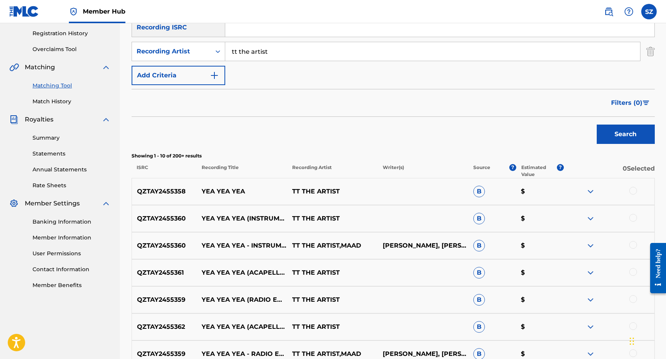
click at [633, 190] on div at bounding box center [633, 191] width 8 height 8
click at [632, 217] on div at bounding box center [633, 218] width 8 height 8
click at [632, 244] on div at bounding box center [633, 245] width 8 height 8
click at [633, 272] on div at bounding box center [633, 272] width 8 height 8
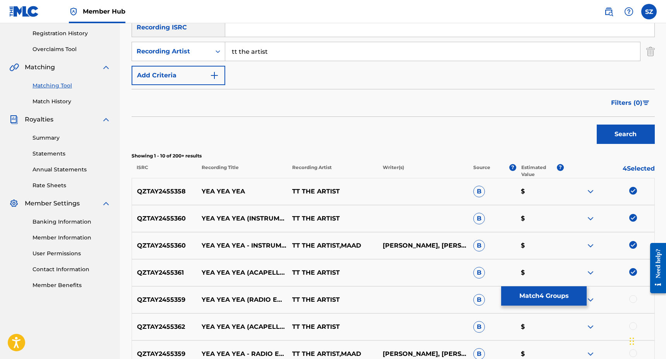
click at [633, 299] on div at bounding box center [633, 299] width 8 height 8
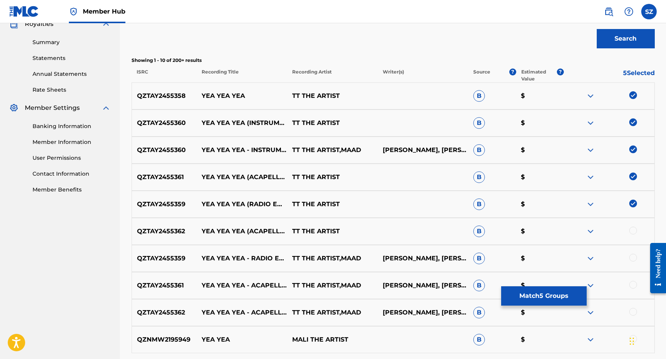
scroll to position [246, 0]
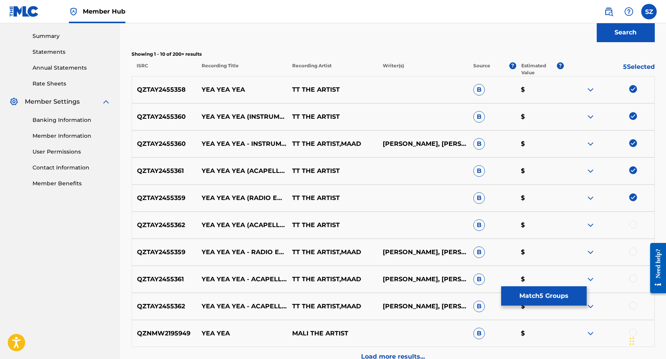
click at [632, 226] on div at bounding box center [633, 224] width 8 height 8
click at [632, 252] on div at bounding box center [633, 252] width 8 height 8
click at [633, 280] on div at bounding box center [633, 279] width 8 height 8
click at [633, 303] on div at bounding box center [633, 306] width 8 height 8
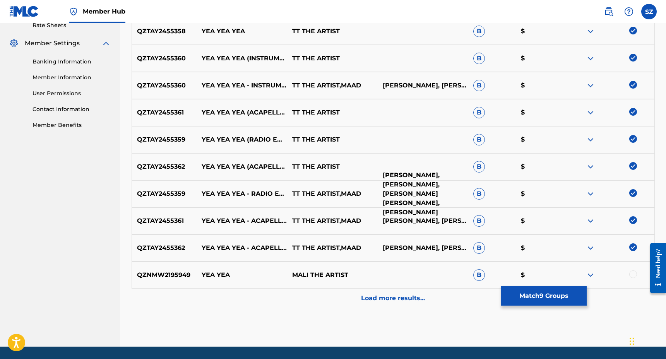
scroll to position [308, 0]
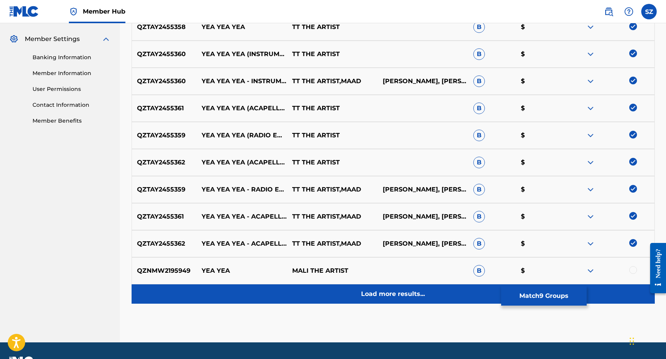
click at [414, 299] on div "Load more results..." at bounding box center [393, 293] width 523 height 19
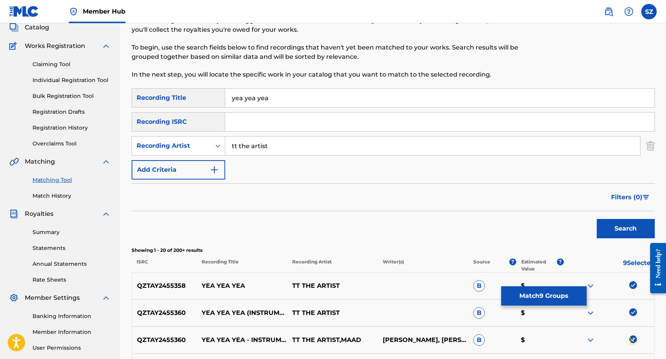
scroll to position [48, 0]
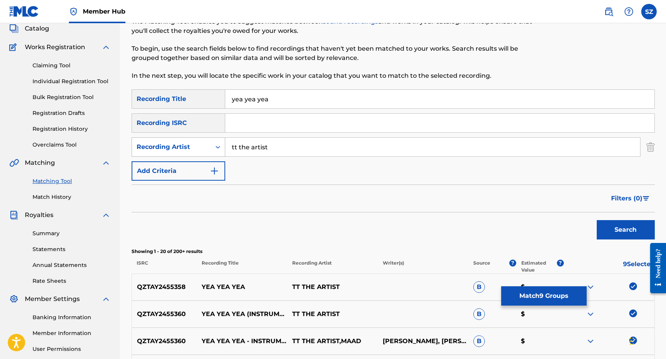
drag, startPoint x: 282, startPoint y: 148, endPoint x: 215, endPoint y: 146, distance: 67.7
click at [215, 146] on div "SearchWithCriteriaf651b854-6e3a-4d79-bc4c-118a68239fdc Recording Artist tt the …" at bounding box center [393, 146] width 523 height 19
type input "maad"
click at [596, 220] on button "Search" at bounding box center [625, 229] width 58 height 19
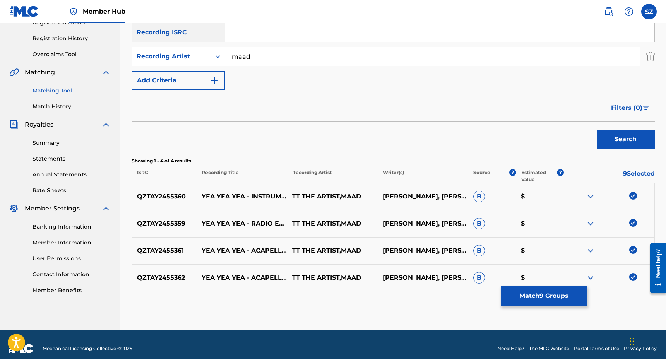
scroll to position [147, 0]
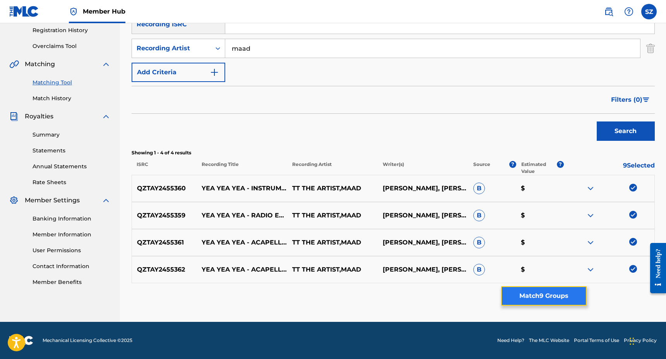
click at [535, 297] on button "Match 9 Groups" at bounding box center [543, 295] width 85 height 19
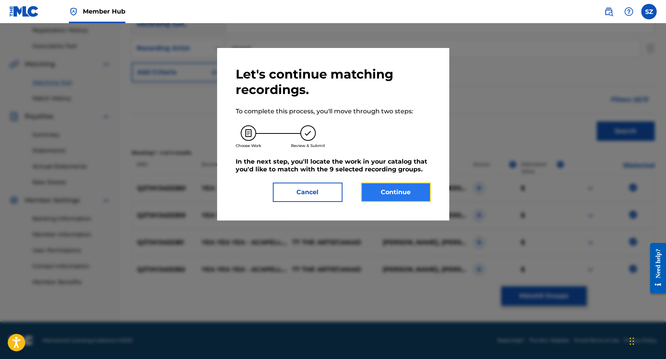
click at [405, 188] on button "Continue" at bounding box center [396, 192] width 70 height 19
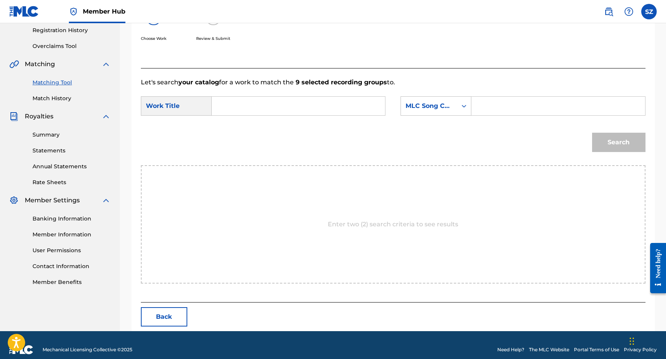
click at [303, 109] on input "Search Form" at bounding box center [298, 106] width 160 height 19
type input "yea yea yea"
click at [418, 105] on div "MLC Song Code" at bounding box center [428, 105] width 47 height 9
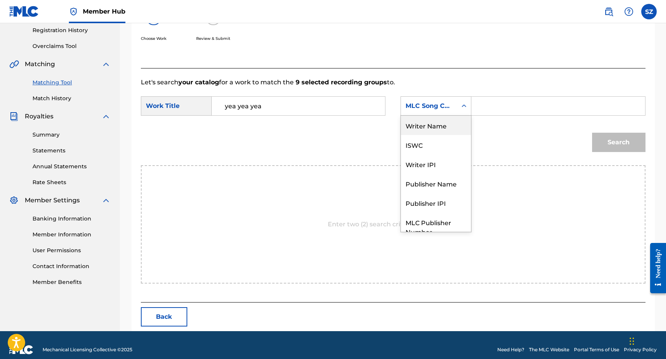
click at [425, 125] on div "Writer Name" at bounding box center [436, 125] width 70 height 19
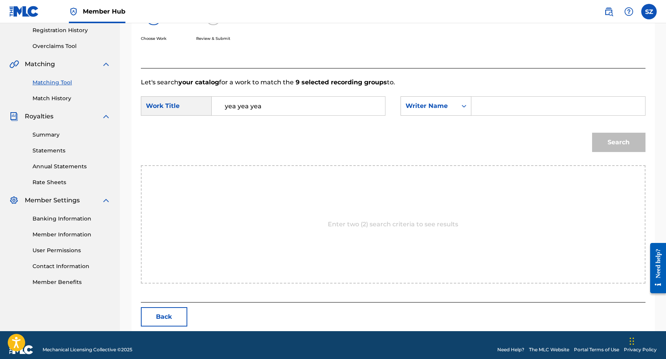
click at [489, 108] on input "Search Form" at bounding box center [558, 106] width 160 height 19
type input "[PERSON_NAME]"
click at [592, 133] on button "Search" at bounding box center [618, 142] width 53 height 19
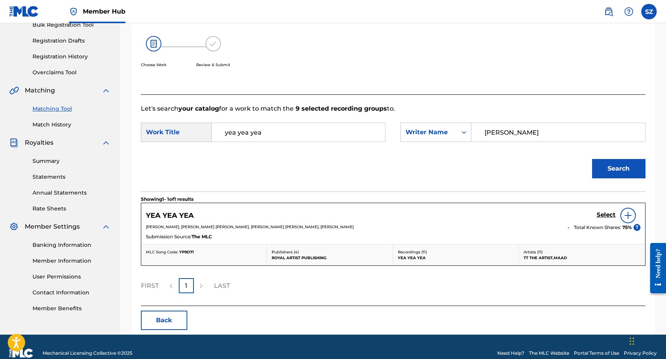
scroll to position [133, 0]
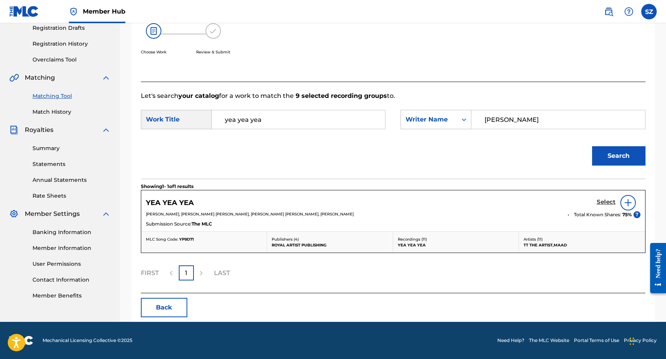
click at [601, 200] on h5 "Select" at bounding box center [605, 201] width 19 height 7
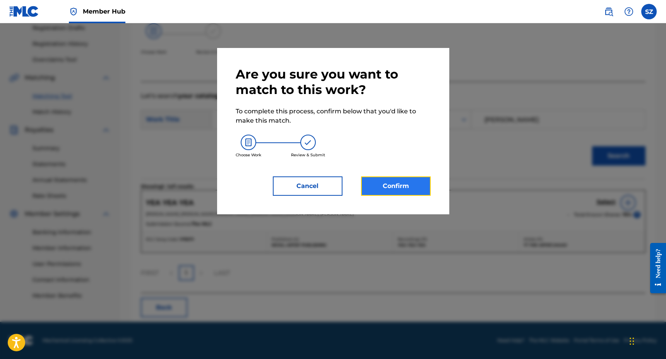
click at [393, 181] on button "Confirm" at bounding box center [396, 185] width 70 height 19
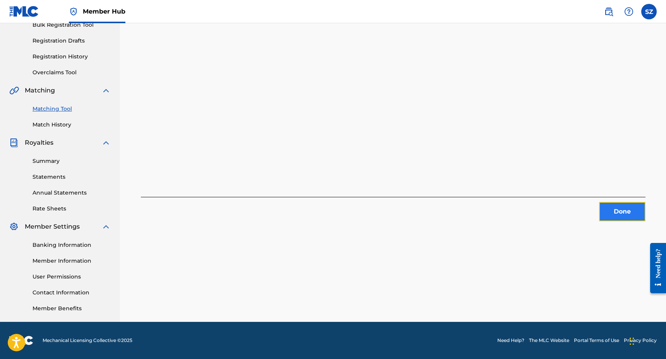
click at [617, 214] on button "Done" at bounding box center [622, 211] width 46 height 19
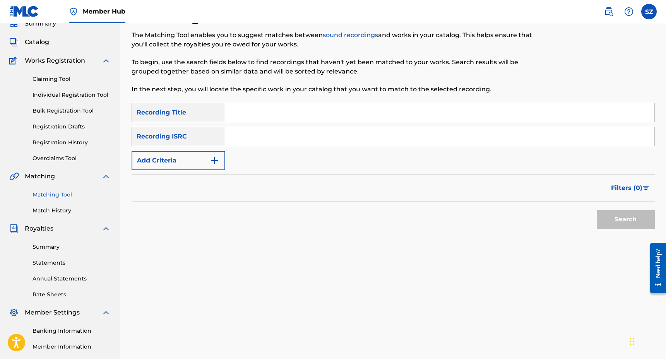
scroll to position [0, 0]
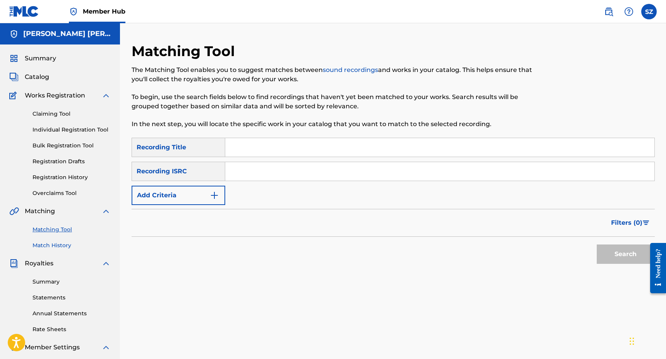
click at [47, 246] on link "Match History" at bounding box center [71, 245] width 78 height 8
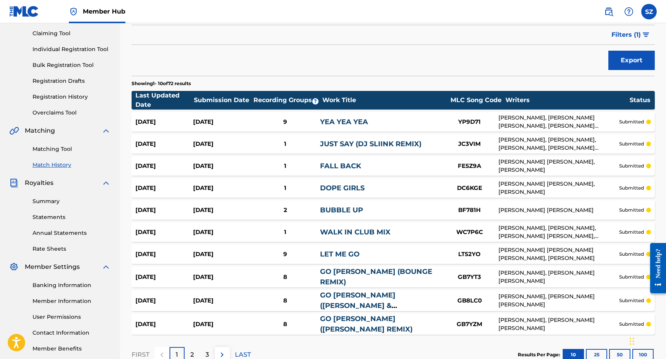
scroll to position [132, 0]
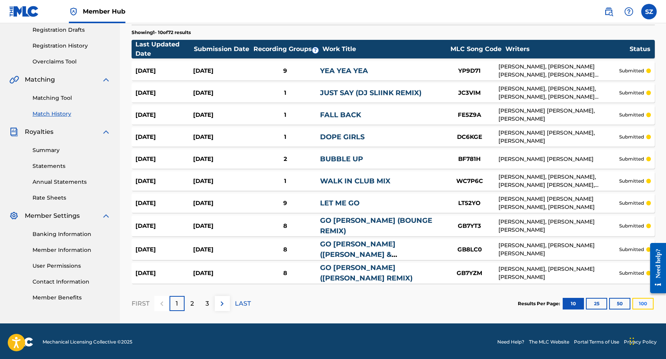
click at [640, 303] on button "100" at bounding box center [642, 304] width 21 height 12
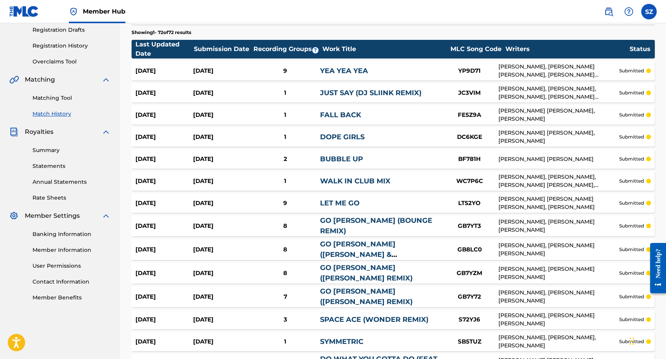
scroll to position [0, 0]
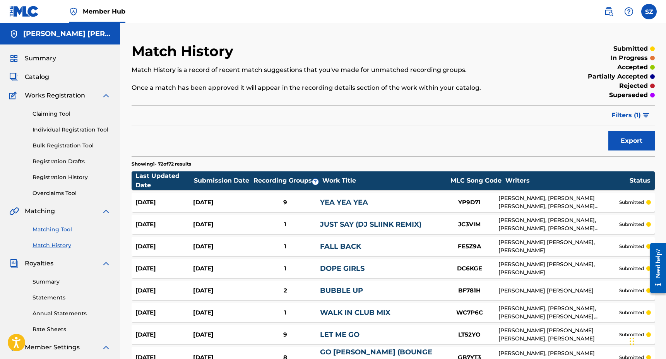
click at [39, 233] on link "Matching Tool" at bounding box center [71, 230] width 78 height 8
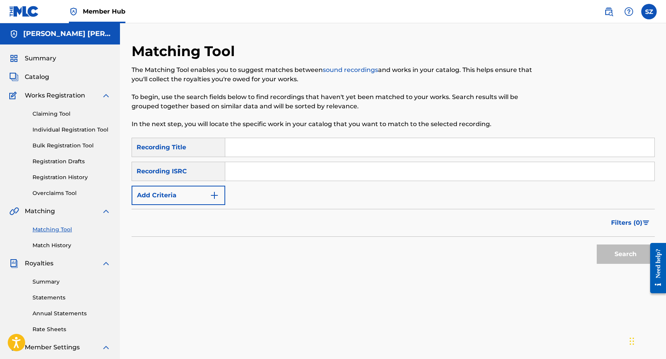
click at [234, 144] on input "Search Form" at bounding box center [439, 147] width 429 height 19
type input "lonely in [GEOGRAPHIC_DATA]"
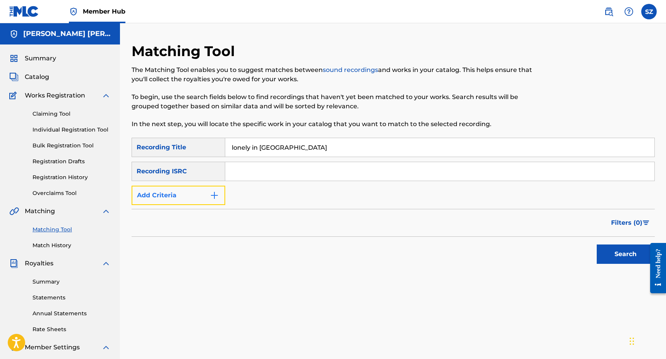
click at [190, 196] on button "Add Criteria" at bounding box center [179, 195] width 94 height 19
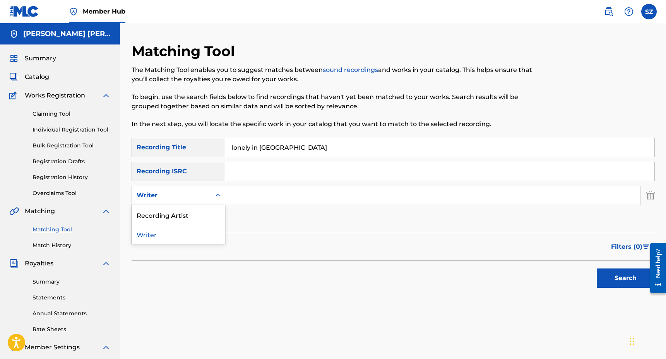
click at [186, 199] on div "Writer" at bounding box center [172, 195] width 70 height 9
click at [179, 214] on div "Recording Artist" at bounding box center [178, 214] width 93 height 19
click at [238, 199] on input "Search Form" at bounding box center [432, 195] width 415 height 19
type input "mirei"
click at [596, 268] on button "Search" at bounding box center [625, 277] width 58 height 19
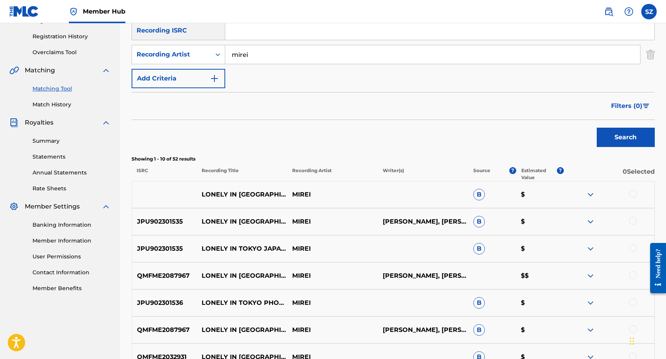
scroll to position [142, 0]
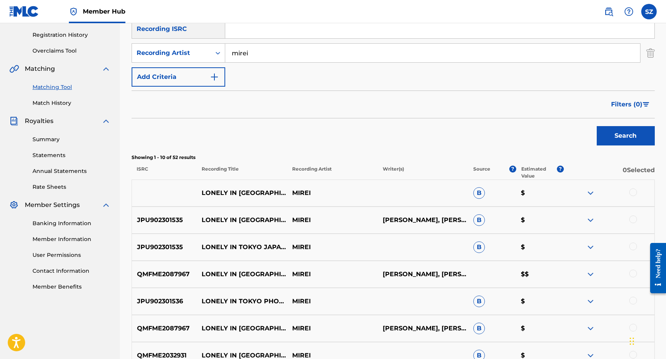
click at [633, 190] on div at bounding box center [633, 192] width 8 height 8
click at [633, 218] on div at bounding box center [633, 219] width 8 height 8
click at [635, 247] on div at bounding box center [633, 247] width 8 height 8
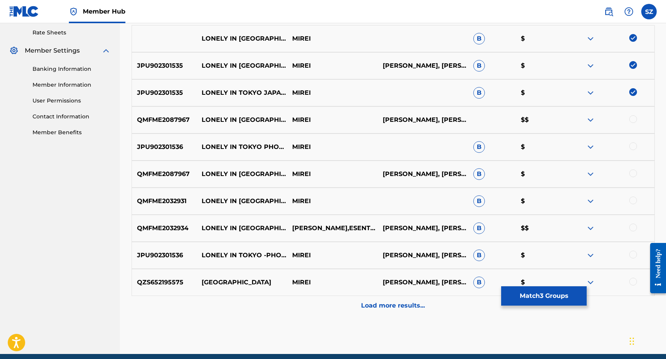
scroll to position [329, 0]
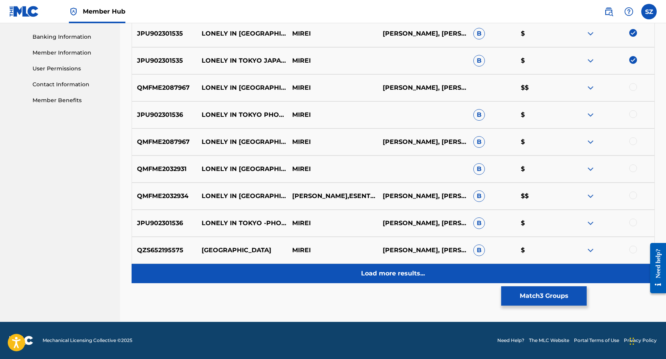
click at [383, 275] on p "Load more results..." at bounding box center [393, 273] width 64 height 9
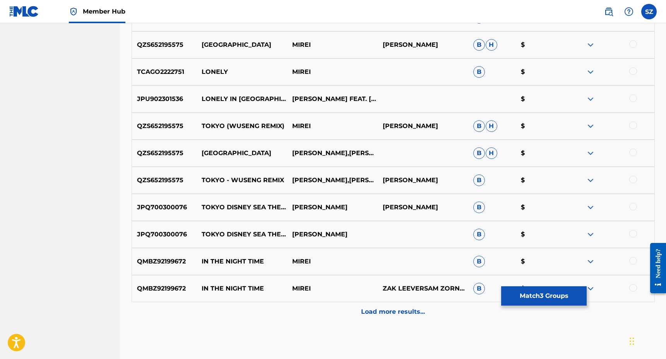
scroll to position [562, 0]
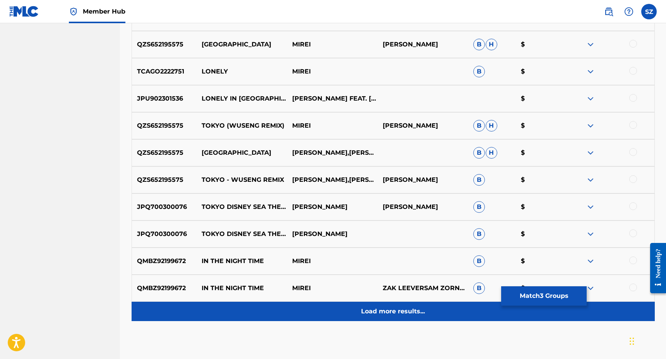
click at [380, 311] on p "Load more results..." at bounding box center [393, 311] width 64 height 9
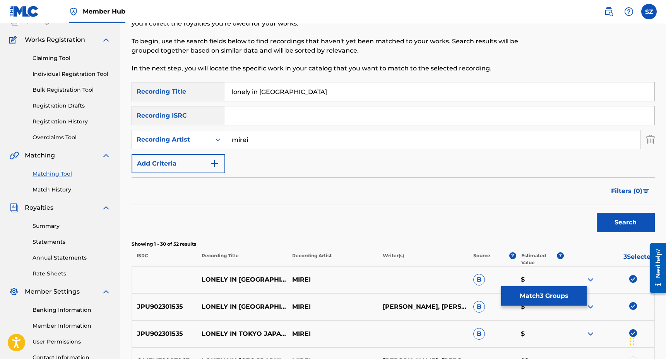
scroll to position [58, 0]
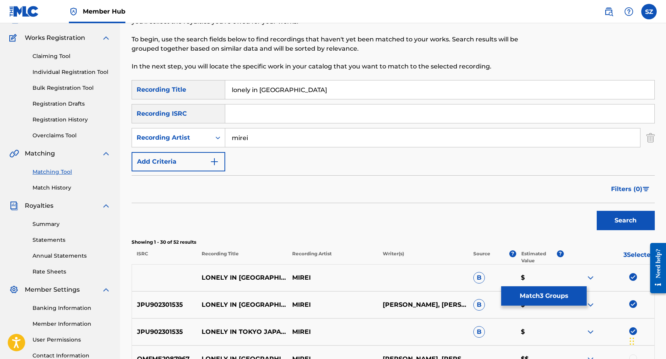
drag, startPoint x: 261, startPoint y: 141, endPoint x: 228, endPoint y: 137, distance: 33.5
click at [228, 137] on input "mirei" at bounding box center [432, 137] width 415 height 19
click at [246, 116] on input "Search Form" at bounding box center [439, 113] width 429 height 19
paste input "QMFME1964046"
type input "QMFME1964046"
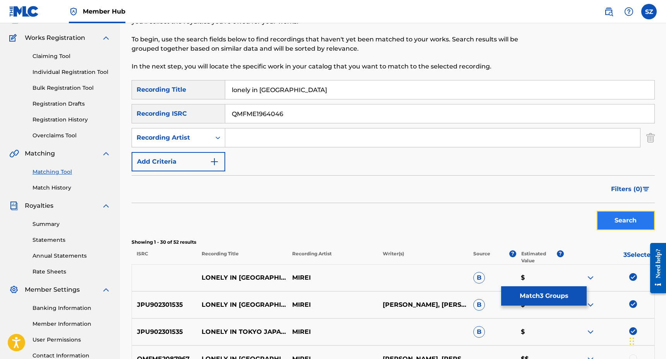
click at [619, 222] on button "Search" at bounding box center [625, 220] width 58 height 19
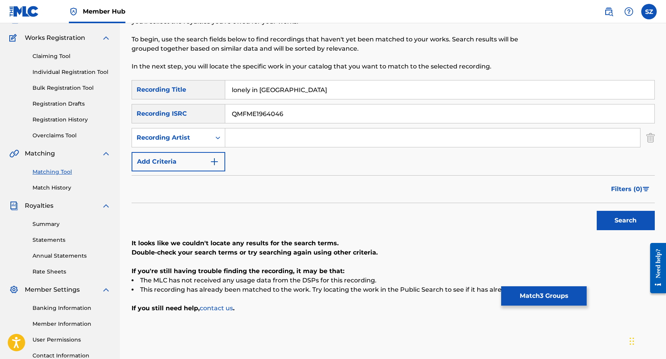
drag, startPoint x: 293, startPoint y: 88, endPoint x: 227, endPoint y: 91, distance: 66.2
click at [227, 91] on input "lonely in [GEOGRAPHIC_DATA]" at bounding box center [439, 89] width 429 height 19
click at [596, 211] on button "Search" at bounding box center [625, 220] width 58 height 19
drag, startPoint x: 292, startPoint y: 116, endPoint x: 220, endPoint y: 113, distance: 71.6
click at [220, 113] on div "SearchWithCriteriabc57ef70-0b9b-43d0-ab83-497a5da5ab1f Recording ISRC QMFME1964…" at bounding box center [393, 113] width 523 height 19
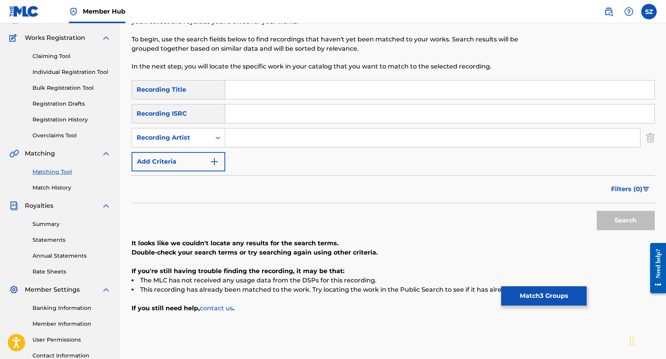
click at [253, 90] on input "Search Form" at bounding box center [439, 89] width 429 height 19
type input "lonely in [GEOGRAPHIC_DATA]"
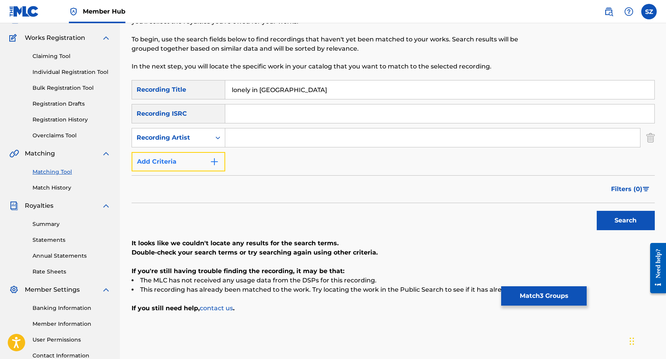
click at [185, 164] on button "Add Criteria" at bounding box center [179, 161] width 94 height 19
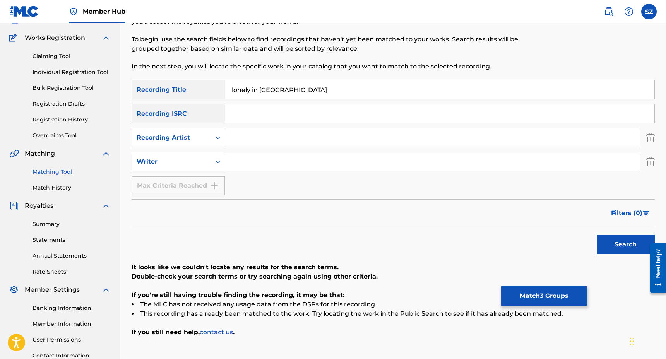
click at [185, 164] on div "Writer" at bounding box center [172, 161] width 70 height 9
click at [246, 165] on input "Search Form" at bounding box center [432, 161] width 415 height 19
click at [596, 235] on button "Search" at bounding box center [625, 244] width 58 height 19
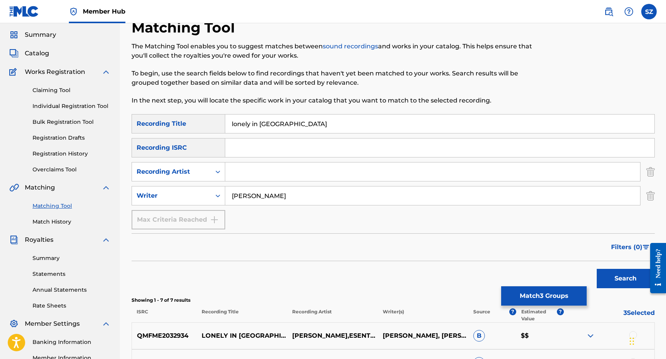
scroll to position [23, 0]
drag, startPoint x: 262, startPoint y: 195, endPoint x: 215, endPoint y: 195, distance: 46.8
click at [215, 195] on div "SearchWithCriteria1d7cebd9-ef21-4746-a9c0-350f4cd99fd1 Writer [PERSON_NAME]" at bounding box center [393, 195] width 523 height 19
type input "t"
click at [596, 269] on button "Search" at bounding box center [625, 278] width 58 height 19
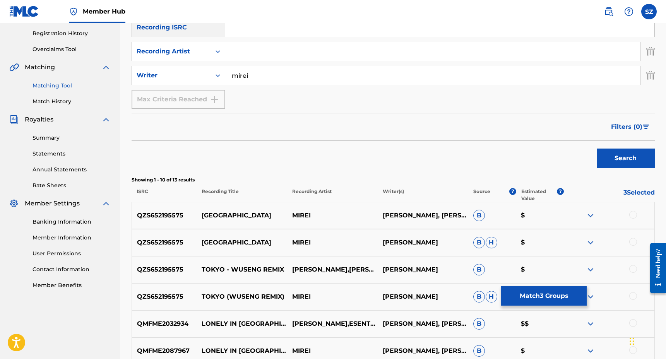
scroll to position [0, 0]
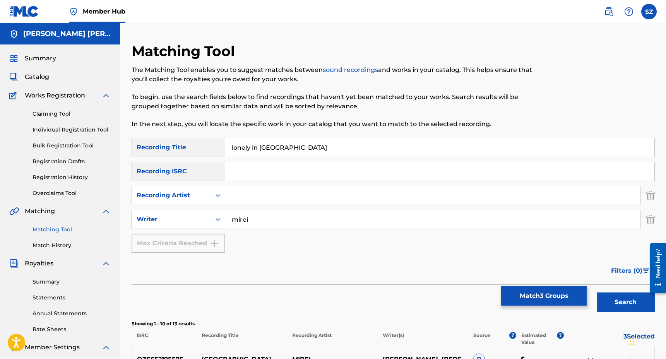
drag, startPoint x: 252, startPoint y: 220, endPoint x: 216, endPoint y: 220, distance: 36.0
click at [216, 220] on div "SearchWithCriteria1d7cebd9-ef21-4746-a9c0-350f4cd99fd1 Writer mirei" at bounding box center [393, 219] width 523 height 19
type input "[PERSON_NAME]"
click at [596, 292] on button "Search" at bounding box center [625, 301] width 58 height 19
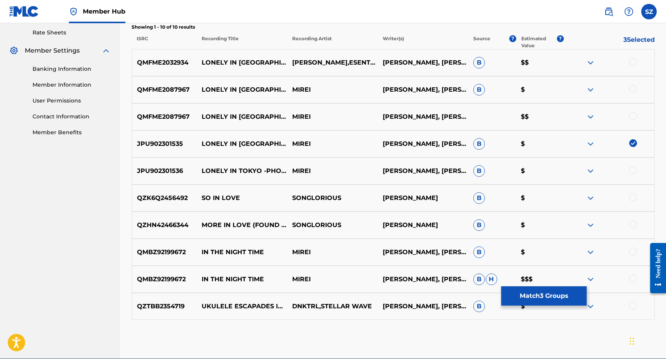
scroll to position [297, 0]
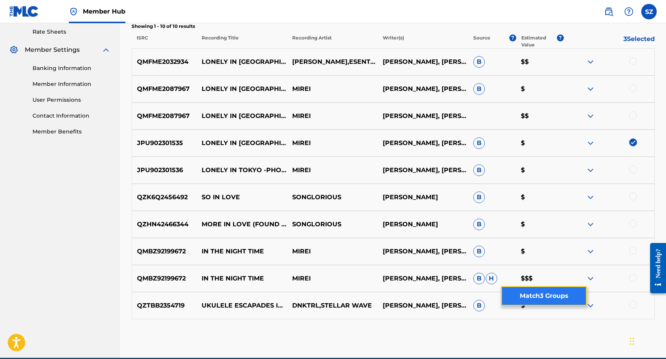
click at [531, 292] on button "Match 3 Groups" at bounding box center [543, 295] width 85 height 19
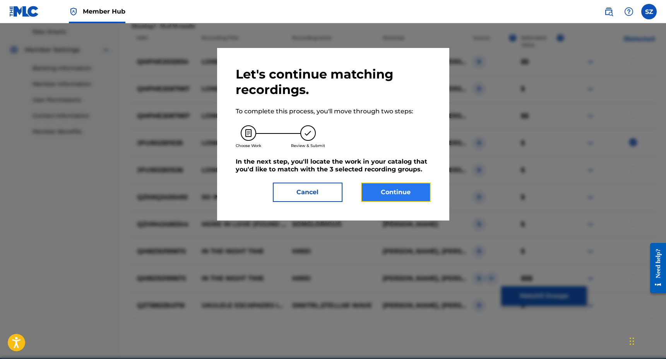
click at [407, 188] on button "Continue" at bounding box center [396, 192] width 70 height 19
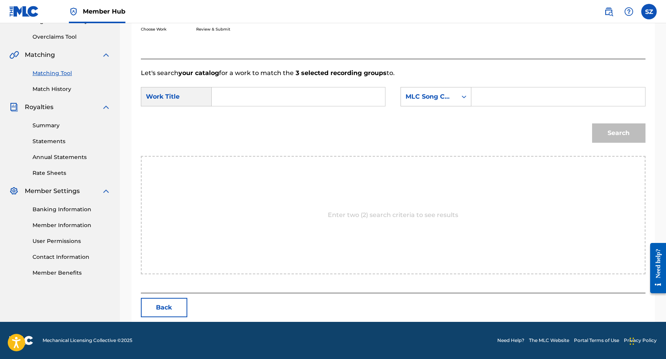
click at [269, 94] on input "Search Form" at bounding box center [298, 96] width 160 height 19
type input "lonely in [GEOGRAPHIC_DATA]"
click at [444, 100] on div "MLC Song Code" at bounding box center [428, 96] width 47 height 9
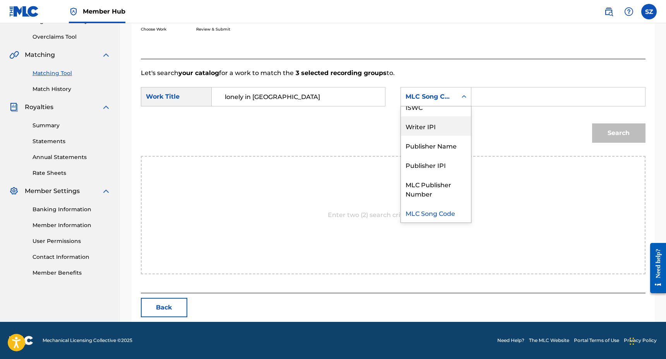
scroll to position [0, 0]
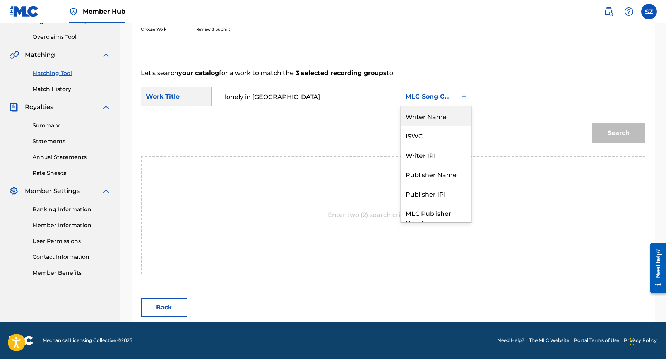
click at [451, 115] on div "Writer Name" at bounding box center [436, 115] width 70 height 19
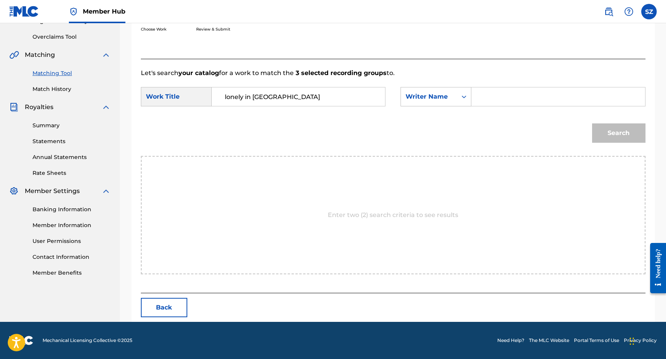
click at [498, 100] on input "Search Form" at bounding box center [558, 96] width 160 height 19
type input "[PERSON_NAME]"
click at [592, 123] on button "Search" at bounding box center [618, 132] width 53 height 19
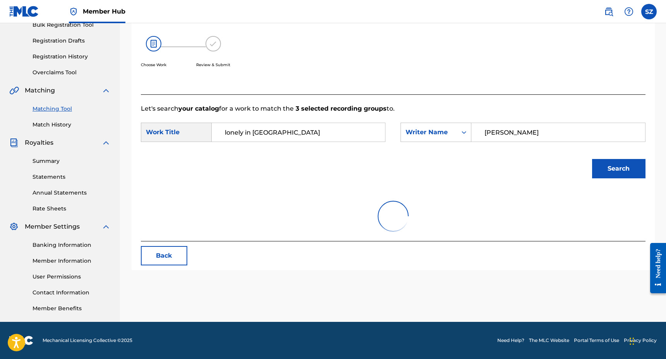
scroll to position [156, 0]
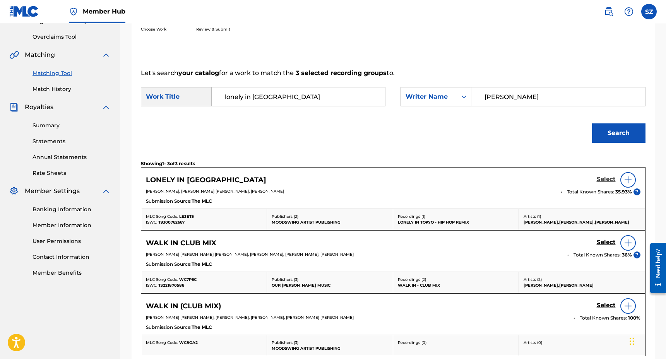
click at [606, 180] on h5 "Select" at bounding box center [605, 179] width 19 height 7
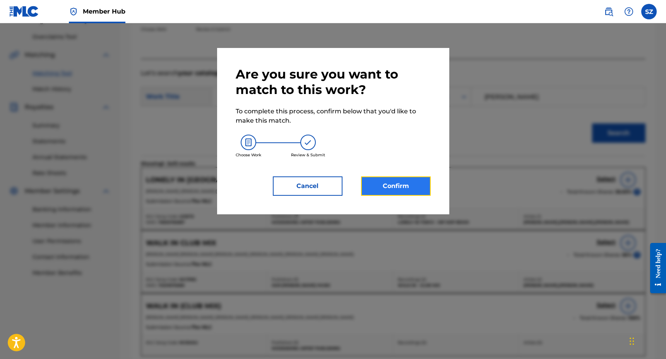
click at [401, 191] on button "Confirm" at bounding box center [396, 185] width 70 height 19
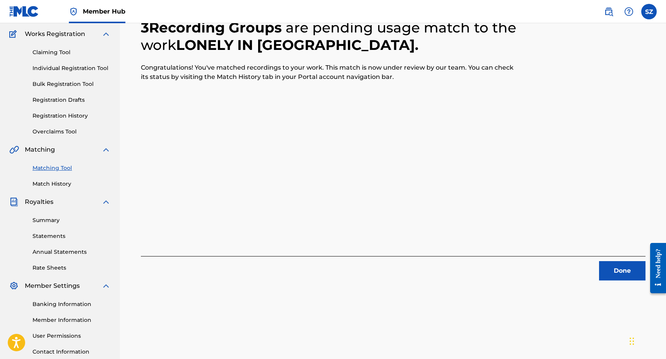
scroll to position [0, 0]
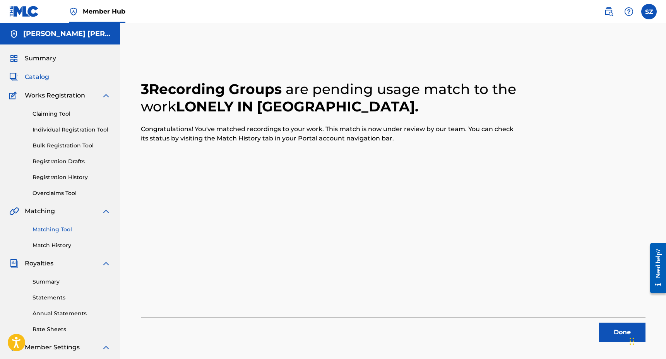
click at [45, 78] on span "Catalog" at bounding box center [37, 76] width 24 height 9
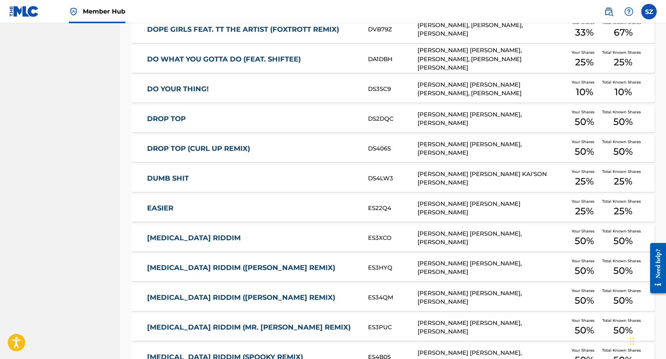
scroll to position [919, 0]
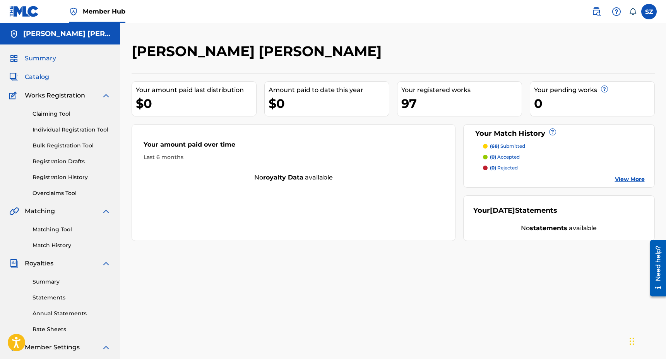
click at [44, 76] on span "Catalog" at bounding box center [37, 76] width 24 height 9
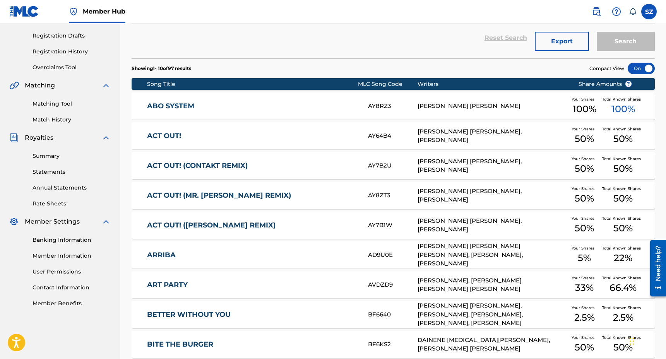
scroll to position [231, 0]
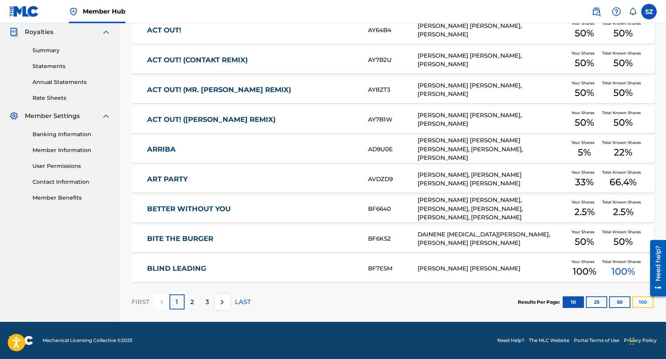
click at [641, 303] on button "100" at bounding box center [642, 302] width 21 height 12
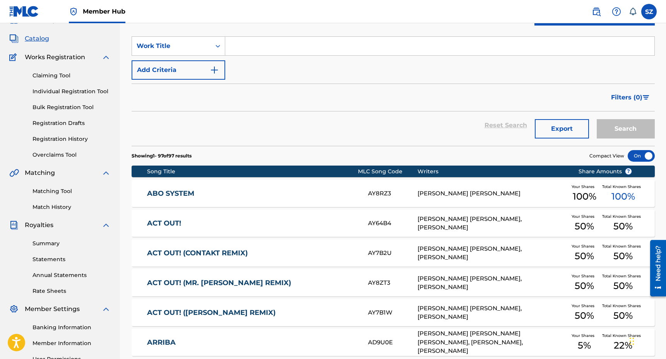
scroll to position [0, 0]
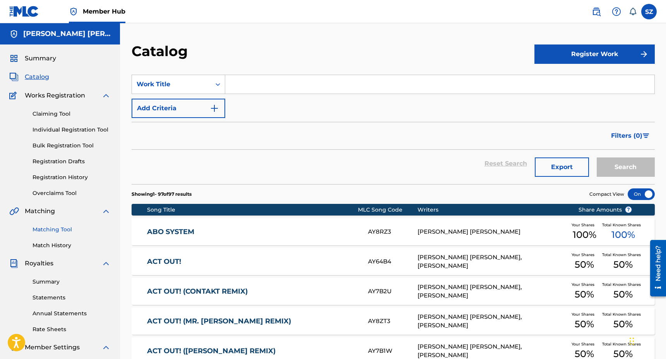
click at [49, 228] on link "Matching Tool" at bounding box center [71, 230] width 78 height 8
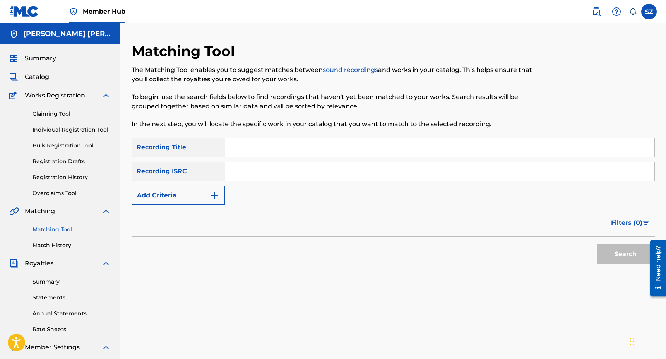
click at [256, 142] on input "Search Form" at bounding box center [439, 147] width 429 height 19
click at [243, 167] on input "Search Form" at bounding box center [439, 171] width 429 height 19
paste input "QMFME1964046"
type input "QMFME1964046"
click at [624, 259] on button "Search" at bounding box center [625, 253] width 58 height 19
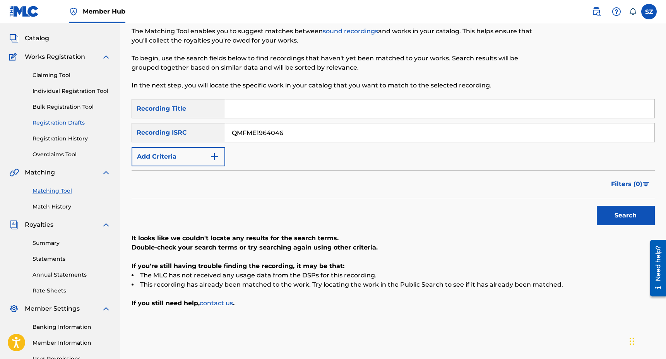
scroll to position [38, 0]
click at [48, 75] on link "Claiming Tool" at bounding box center [71, 76] width 78 height 8
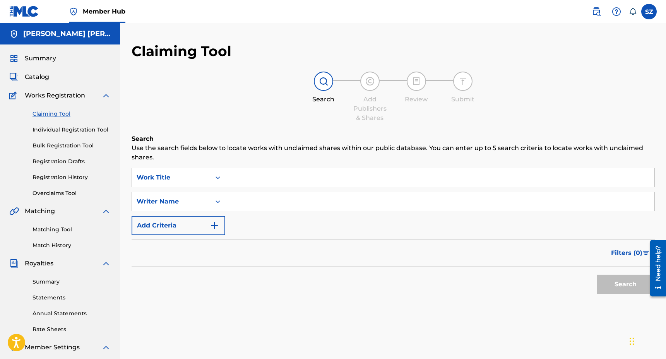
click at [255, 179] on input "Search Form" at bounding box center [439, 177] width 429 height 19
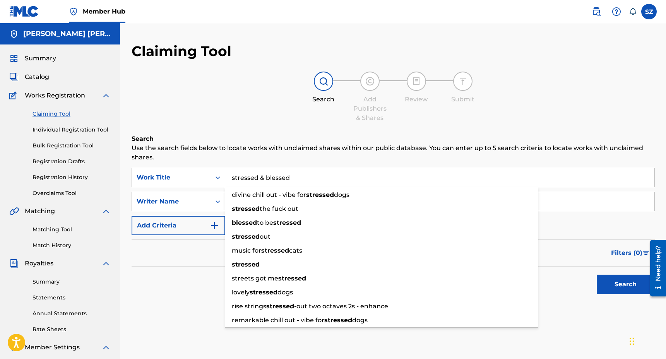
type input "stressed & blessed"
click at [596, 275] on button "Search" at bounding box center [625, 284] width 58 height 19
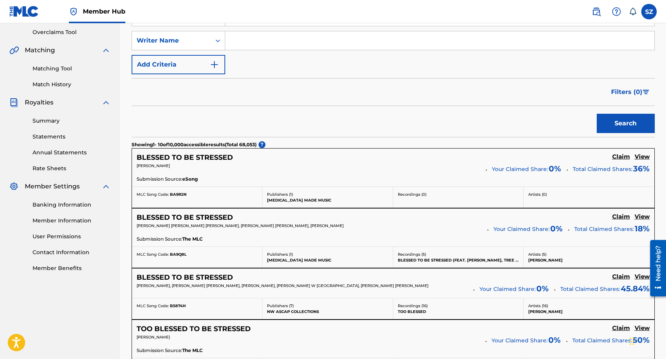
scroll to position [134, 0]
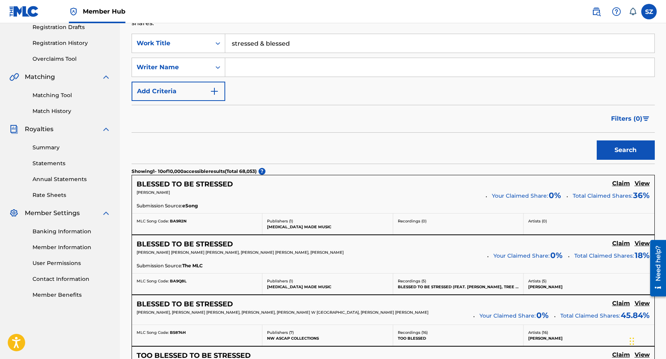
click at [240, 70] on input "Search Form" at bounding box center [439, 67] width 429 height 19
type input "[PERSON_NAME]"
click at [596, 140] on button "Search" at bounding box center [625, 149] width 58 height 19
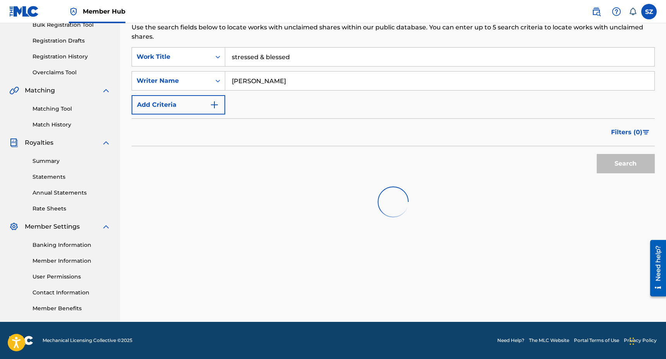
scroll to position [121, 0]
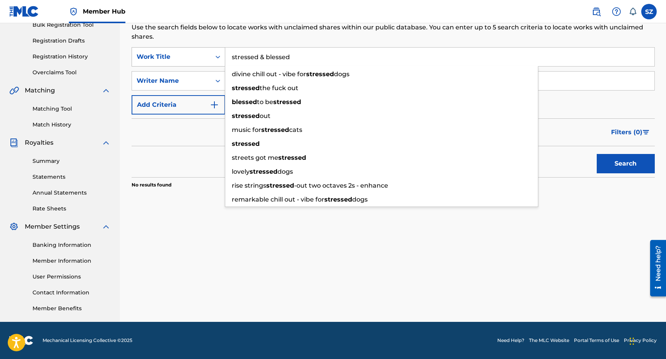
drag, startPoint x: 293, startPoint y: 56, endPoint x: 208, endPoint y: 55, distance: 85.5
click at [208, 55] on div "SearchWithCriteria0d7a3ba4-4cf0-4f94-9378-b6caad43a289 Work Title stressed & bl…" at bounding box center [393, 56] width 523 height 19
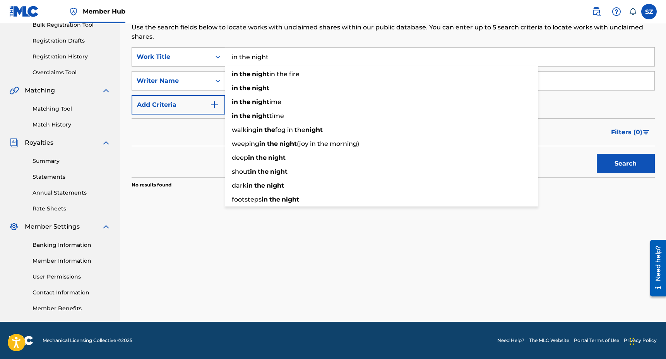
type input "in the night"
click at [596, 154] on button "Search" at bounding box center [625, 163] width 58 height 19
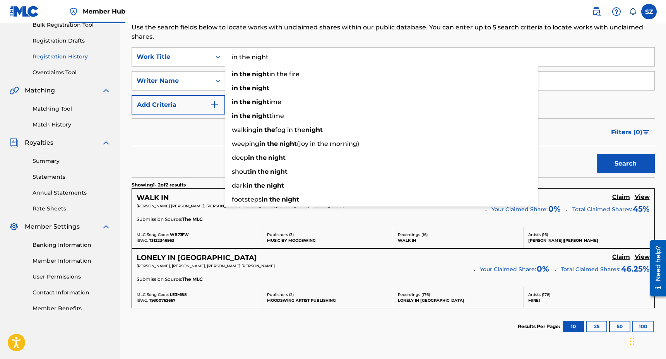
click at [75, 53] on link "Registration History" at bounding box center [71, 57] width 78 height 8
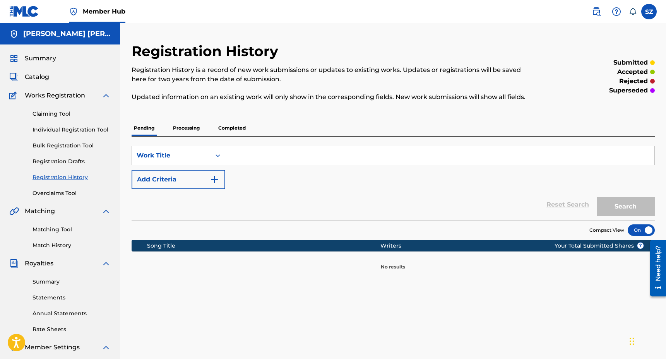
click at [193, 133] on p "Processing" at bounding box center [186, 128] width 31 height 16
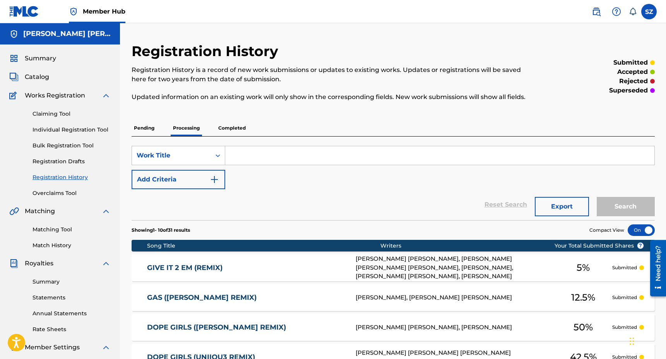
click at [244, 152] on input "Search Form" at bounding box center [439, 155] width 429 height 19
type input "lonely in [GEOGRAPHIC_DATA]"
click at [596, 197] on button "Search" at bounding box center [625, 206] width 58 height 19
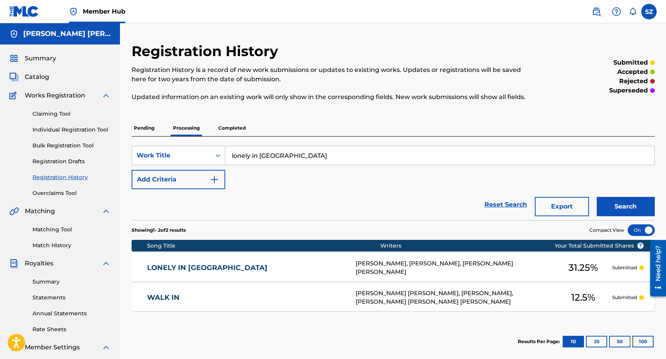
click at [230, 125] on p "Completed" at bounding box center [232, 128] width 32 height 16
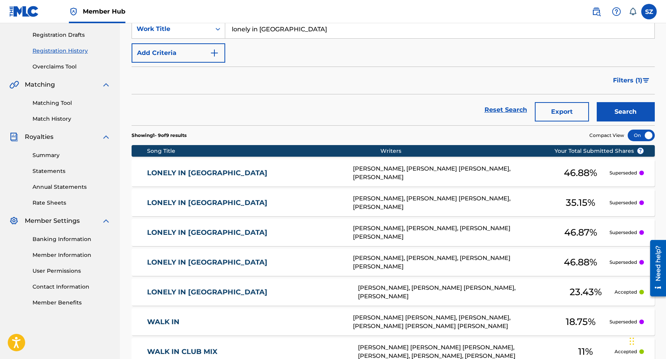
scroll to position [137, 0]
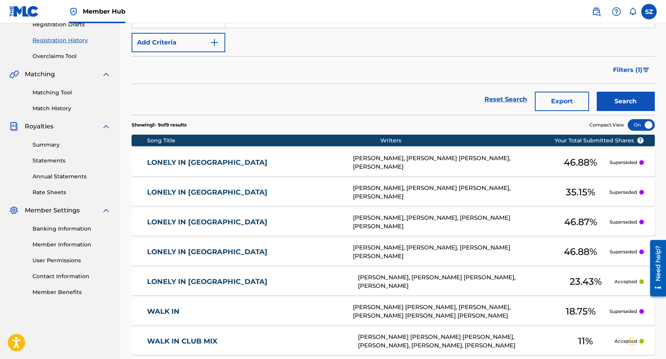
click at [381, 280] on div "[PERSON_NAME], [PERSON_NAME] [PERSON_NAME], [PERSON_NAME]" at bounding box center [457, 281] width 199 height 17
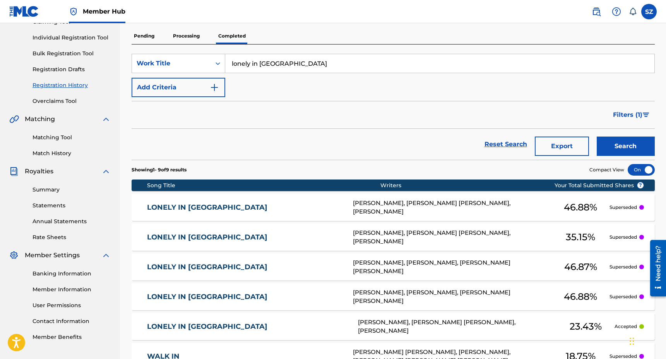
scroll to position [75, 0]
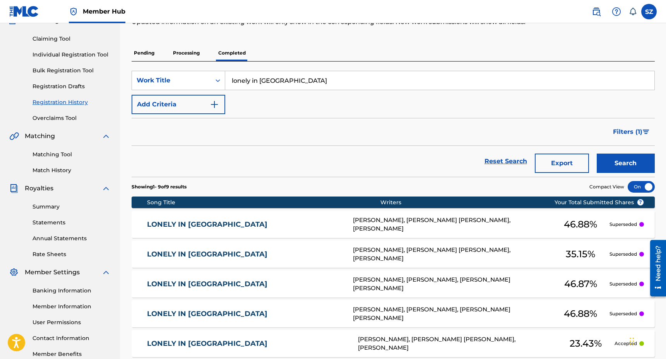
click at [191, 50] on p "Processing" at bounding box center [186, 53] width 31 height 16
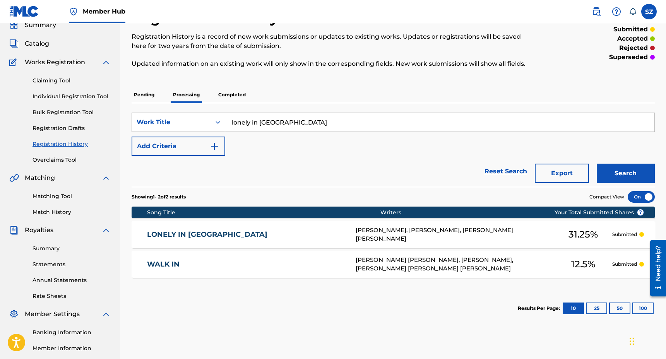
scroll to position [34, 0]
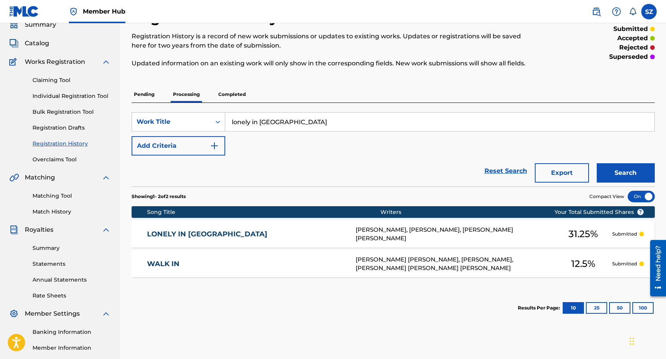
click at [203, 235] on link "LONELY IN [GEOGRAPHIC_DATA]" at bounding box center [246, 234] width 198 height 9
